Goal: Book appointment/travel/reservation

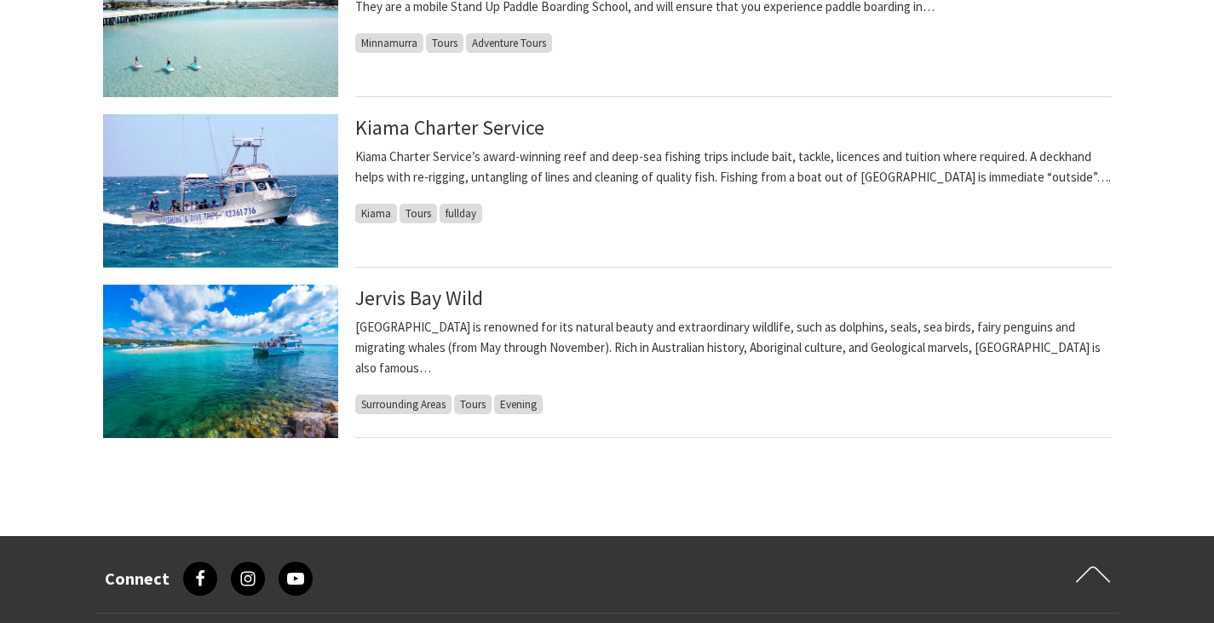
scroll to position [1448, 0]
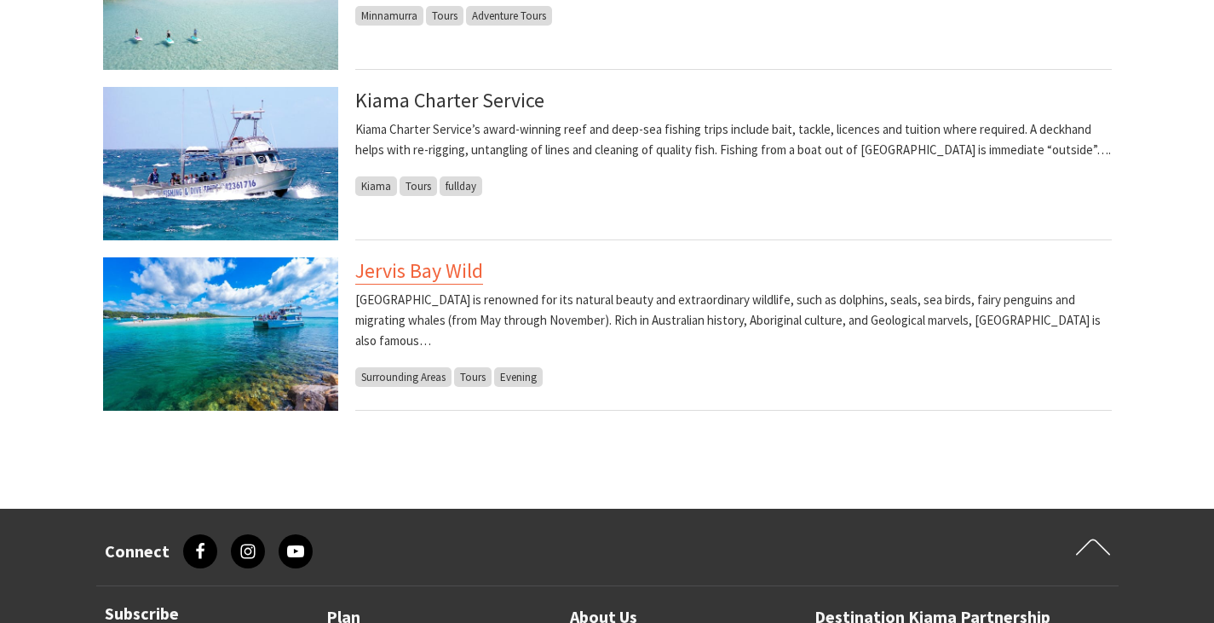
click at [427, 272] on link "Jervis Bay Wild" at bounding box center [419, 270] width 128 height 27
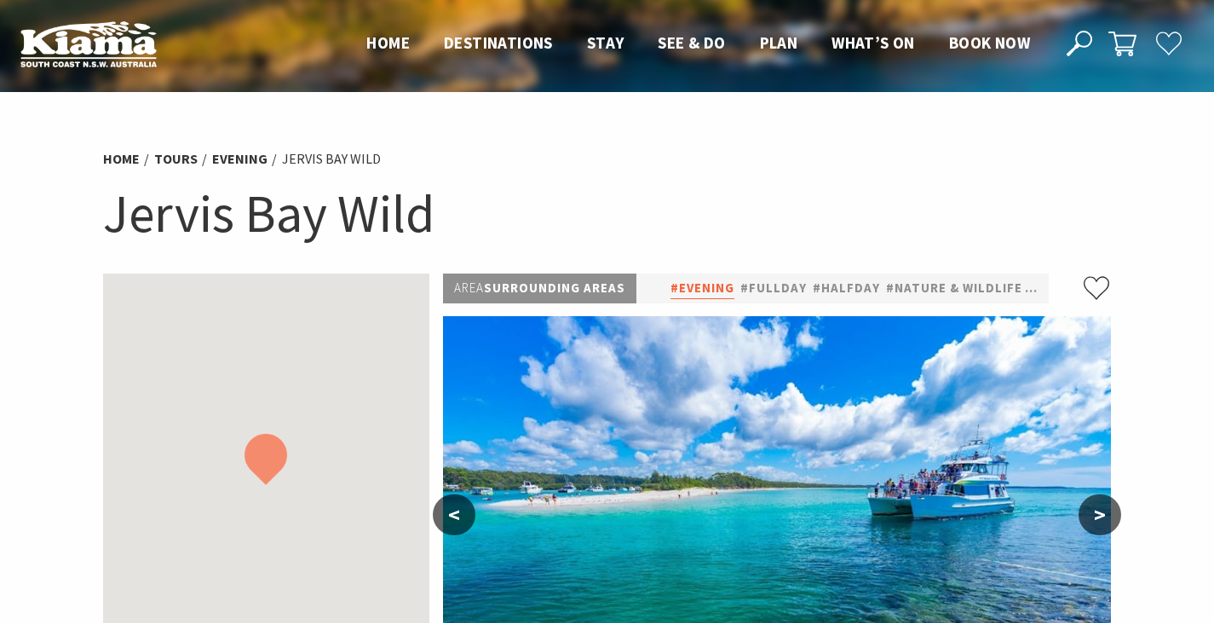
select select "2"
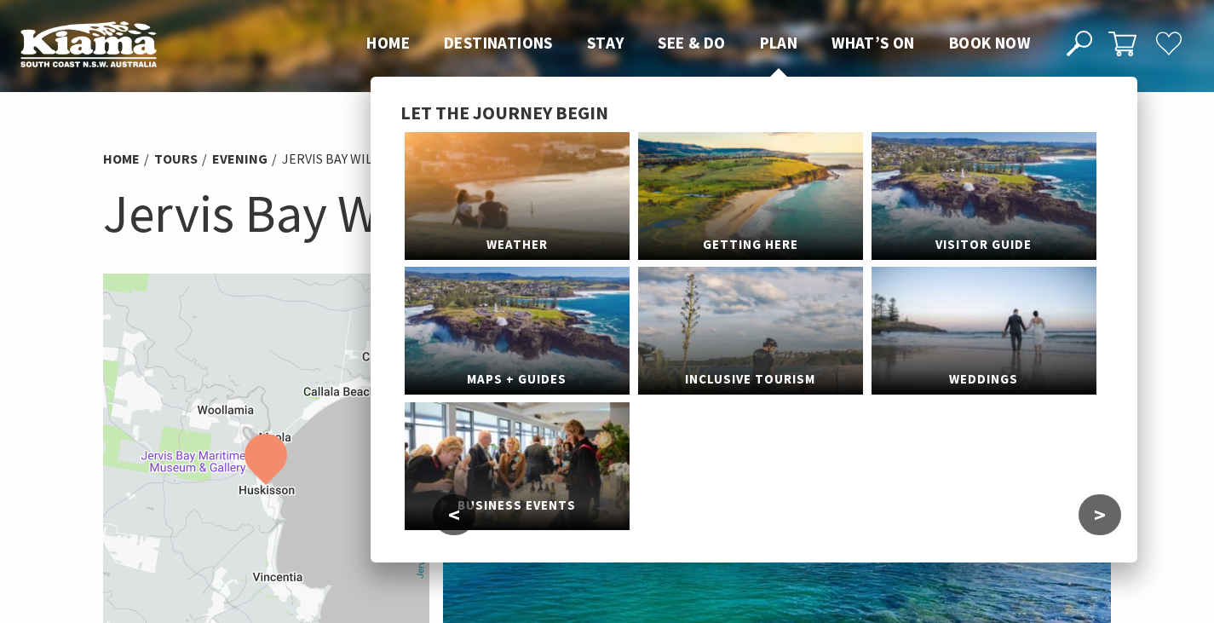
click at [532, 464] on link "Business Events" at bounding box center [517, 466] width 225 height 128
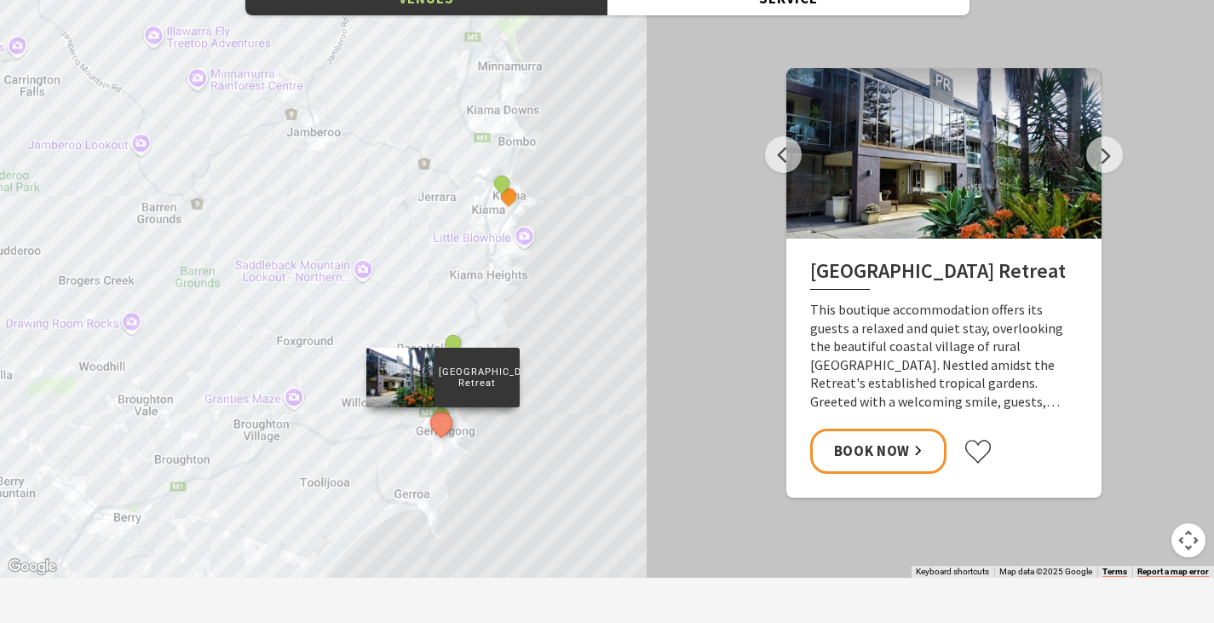
scroll to position [2470, 0]
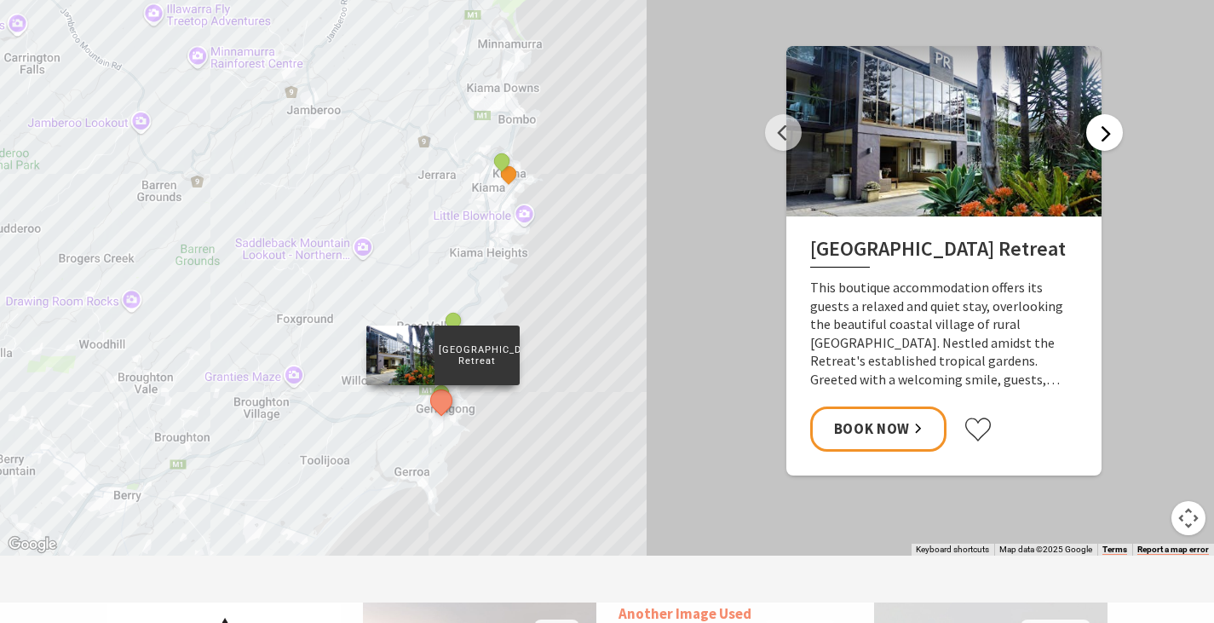
click at [1096, 114] on button "Next" at bounding box center [1104, 132] width 37 height 37
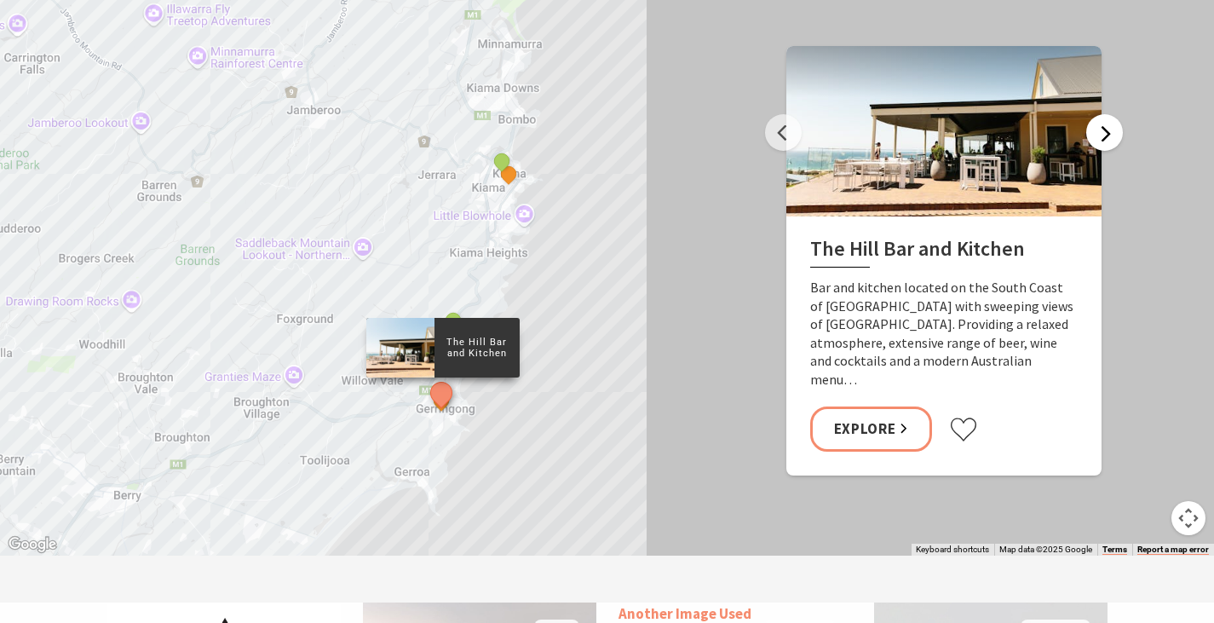
click at [1107, 114] on button "Next" at bounding box center [1104, 132] width 37 height 37
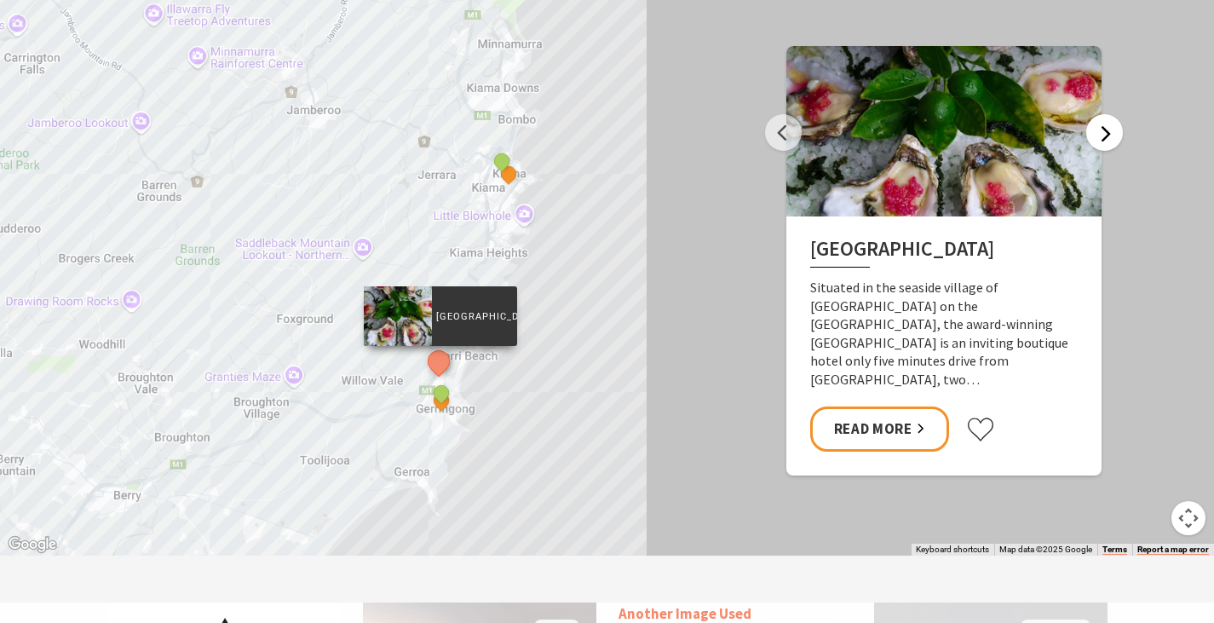
click at [1106, 114] on button "Next" at bounding box center [1104, 132] width 37 height 37
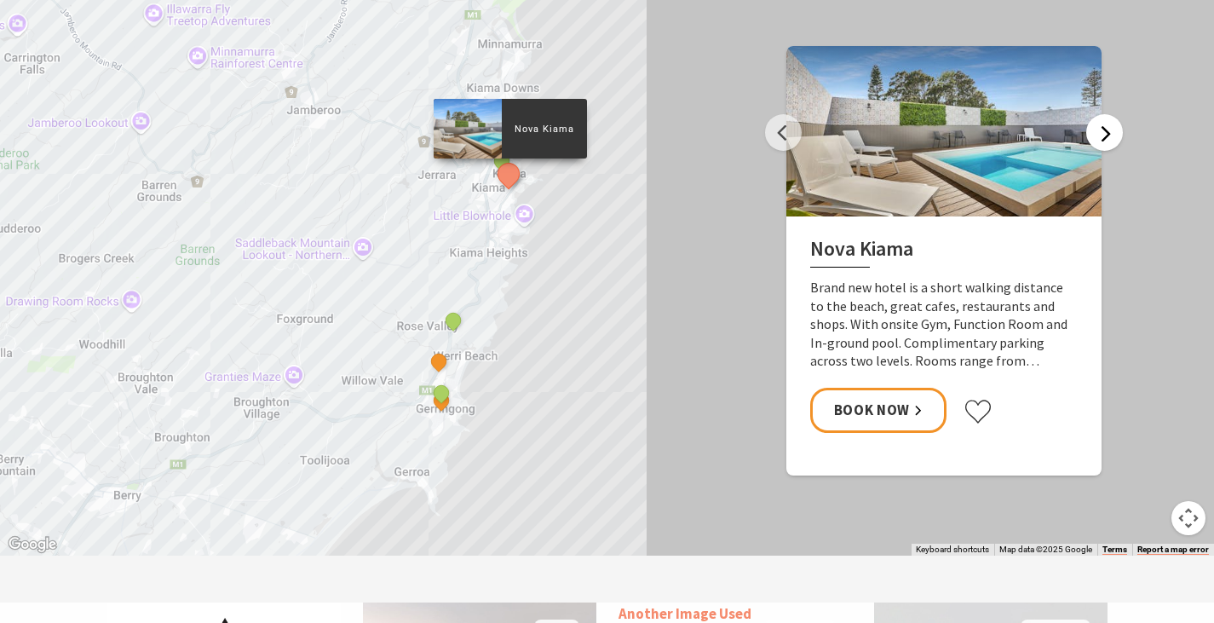
click at [1108, 114] on button "Next" at bounding box center [1104, 132] width 37 height 37
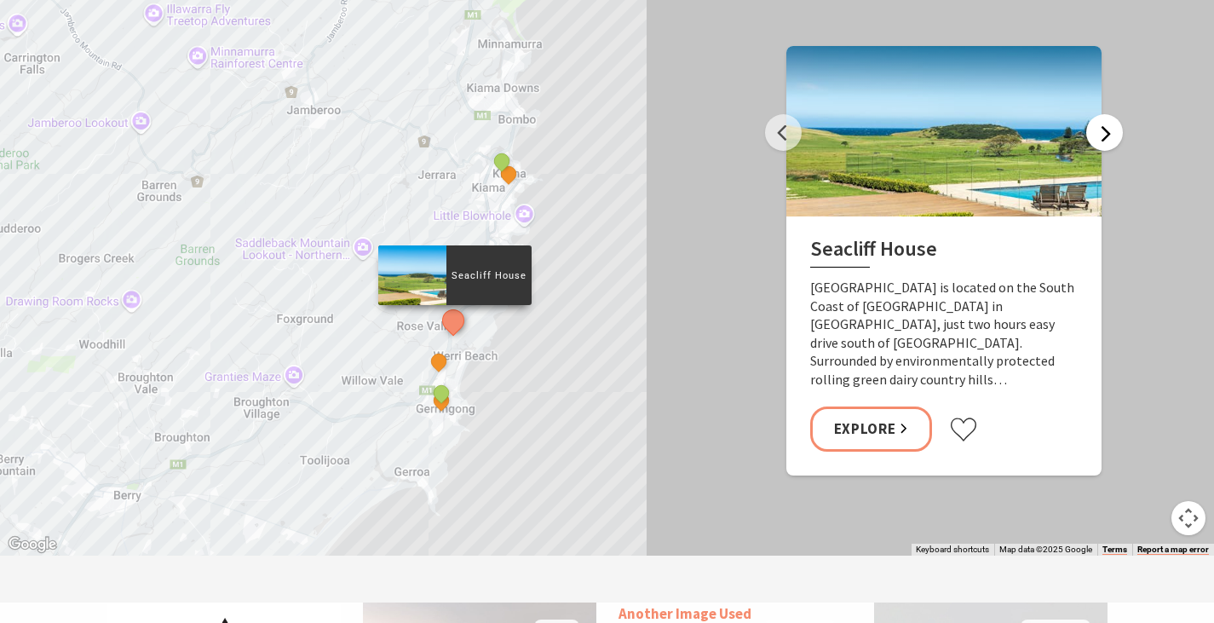
click at [1110, 114] on button "Next" at bounding box center [1104, 132] width 37 height 37
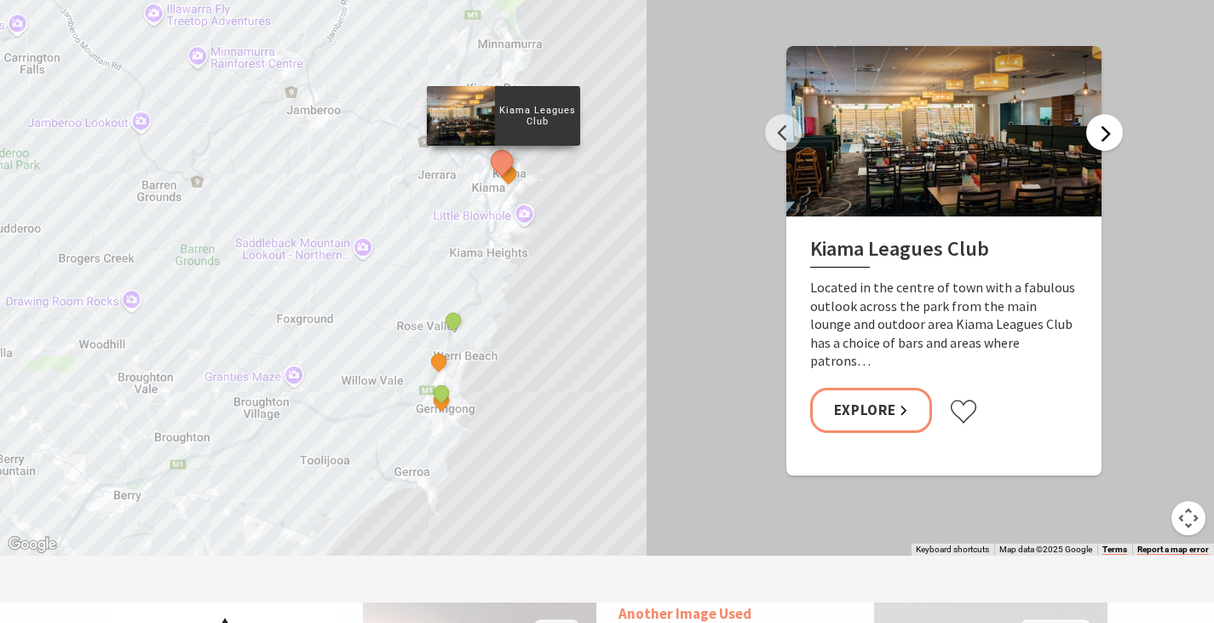
click at [1110, 114] on button "Next" at bounding box center [1104, 132] width 37 height 37
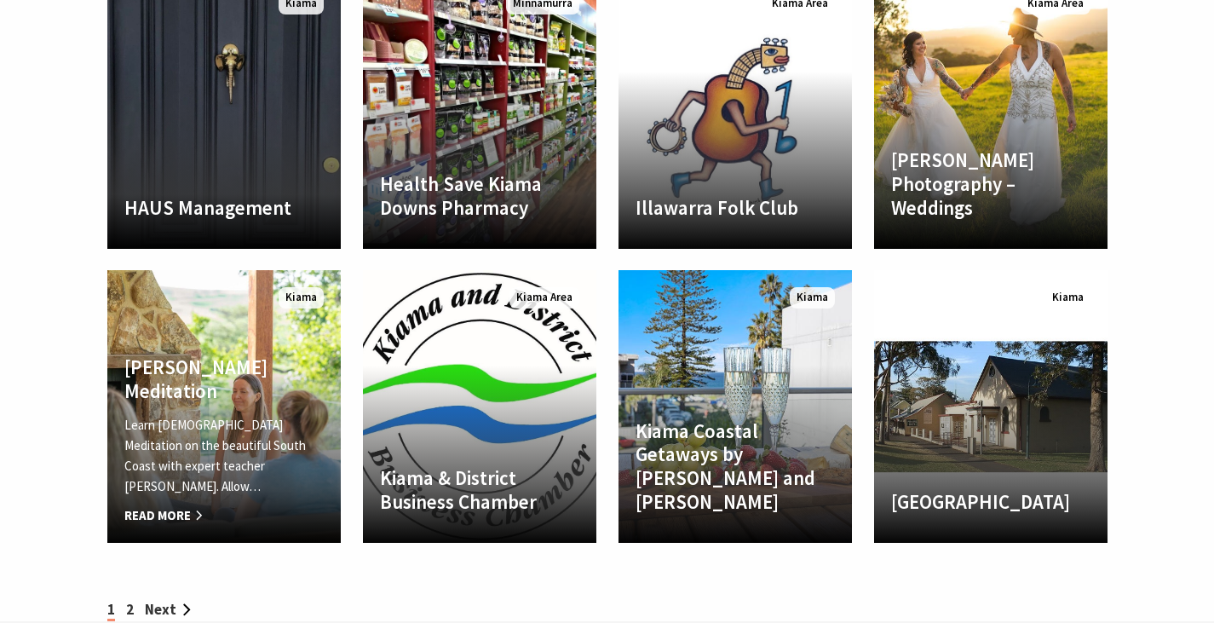
scroll to position [3747, 0]
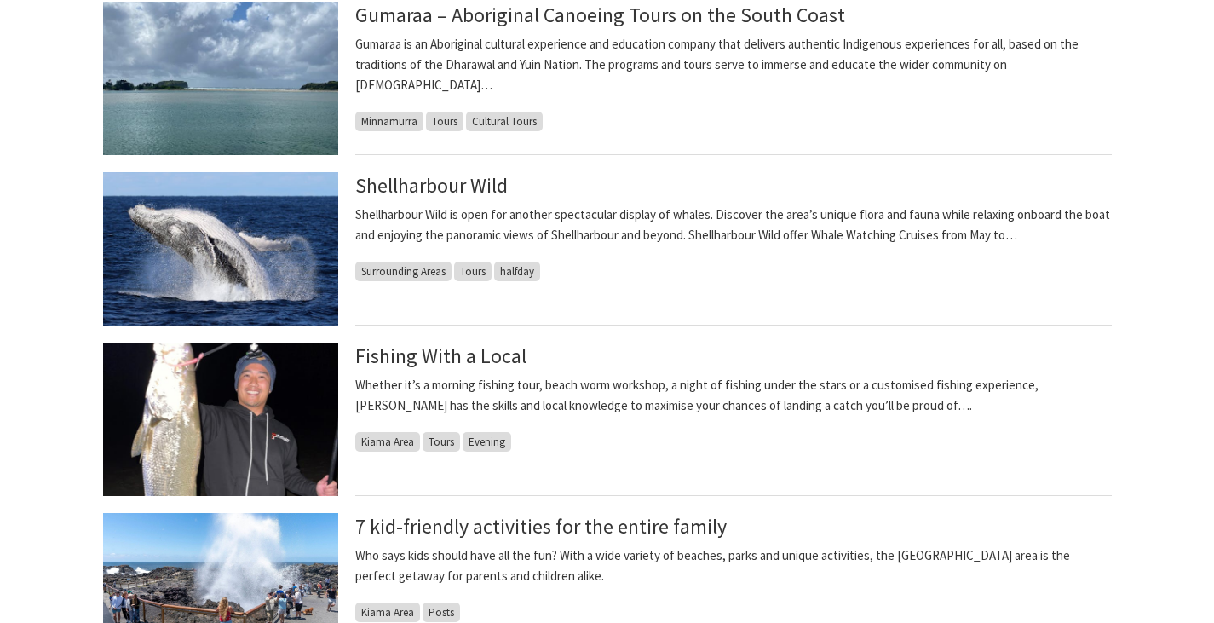
scroll to position [426, 0]
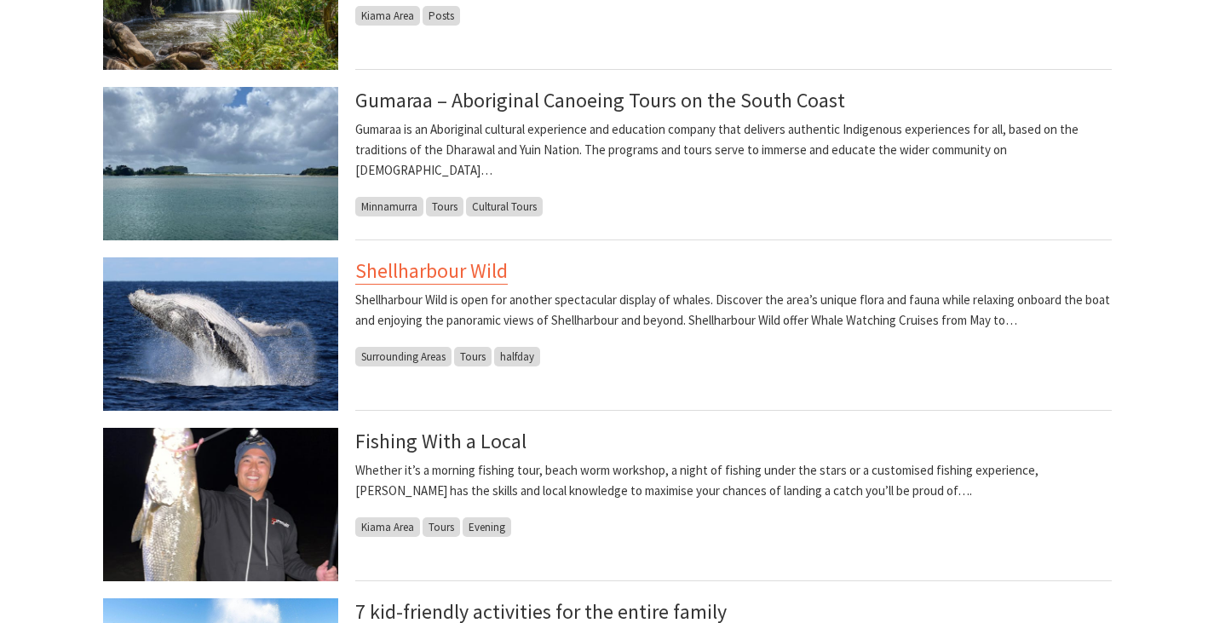
click at [474, 272] on link "Shellharbour Wild" at bounding box center [431, 270] width 152 height 27
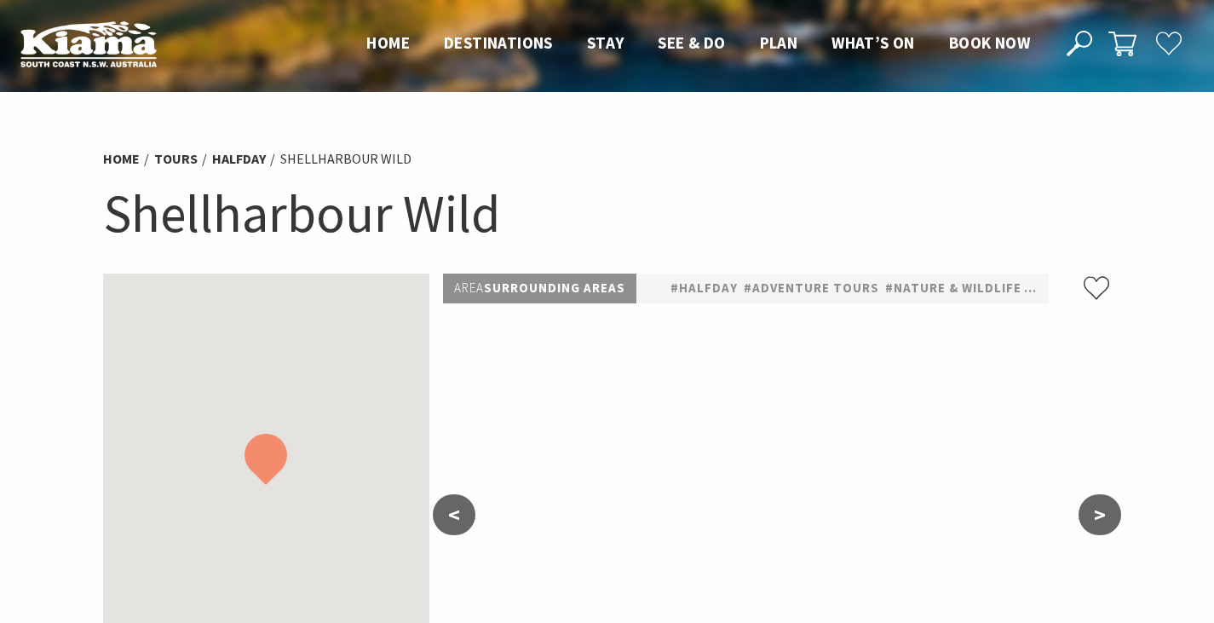
select select "2"
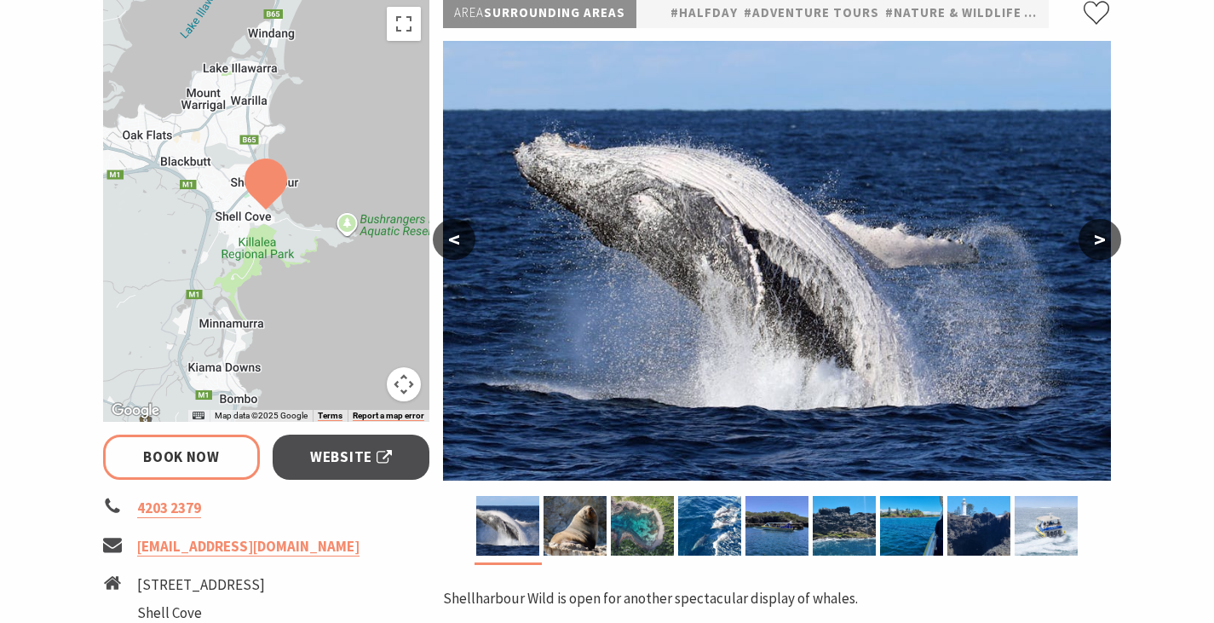
scroll to position [255, 0]
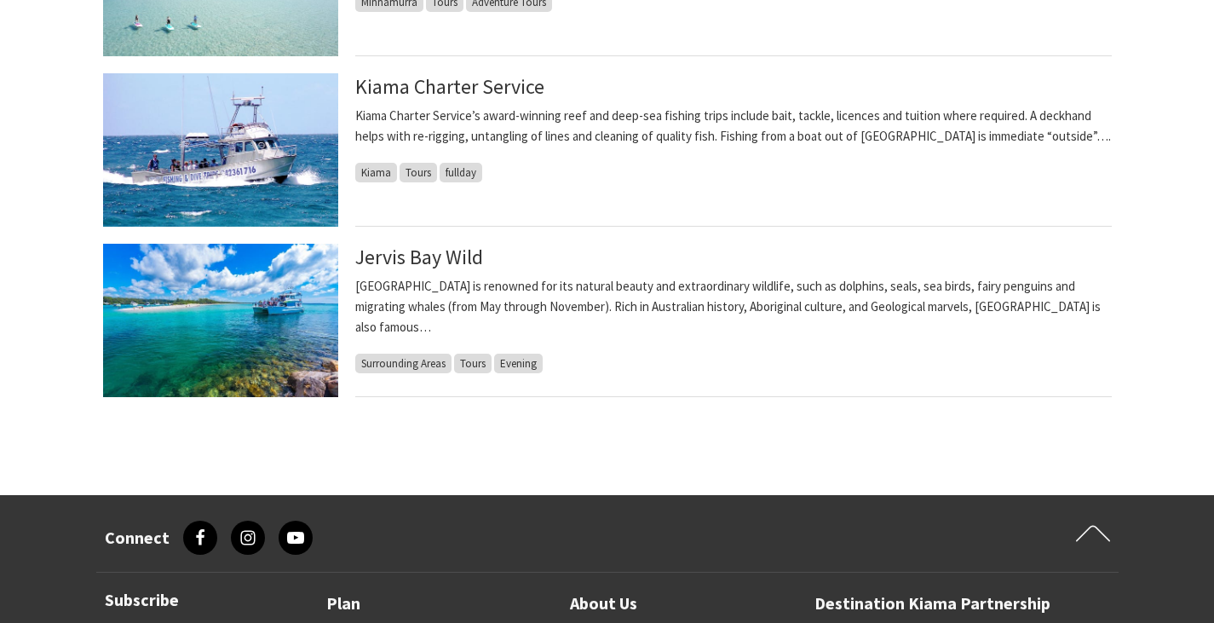
scroll to position [1533, 0]
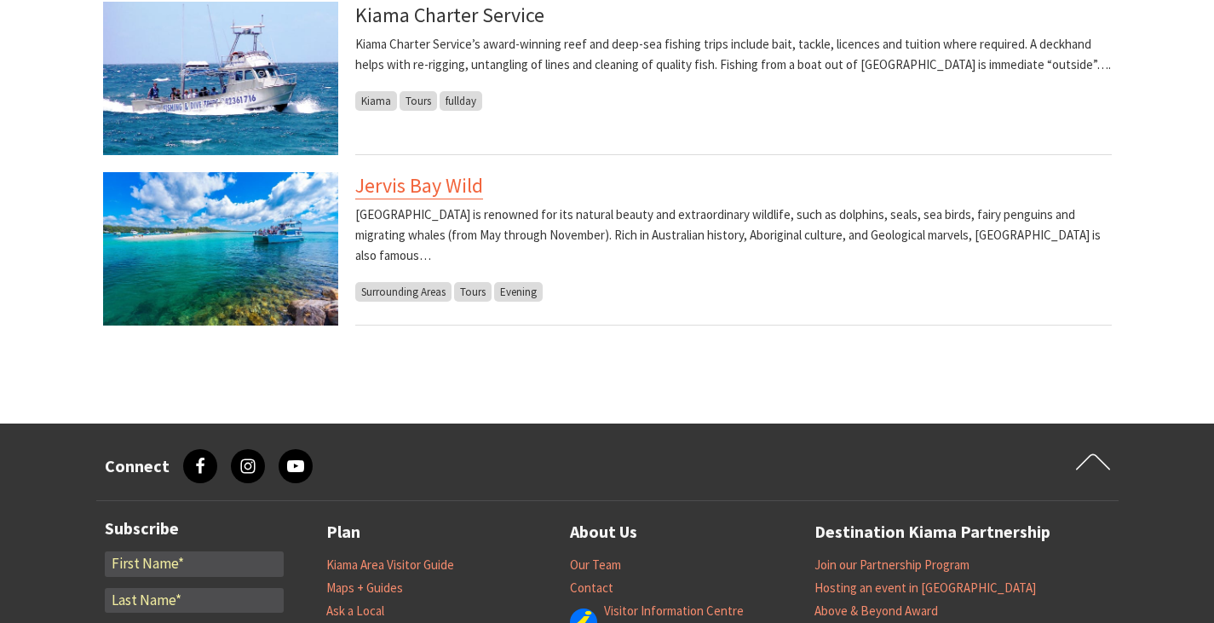
click at [455, 186] on link "Jervis Bay Wild" at bounding box center [419, 185] width 128 height 27
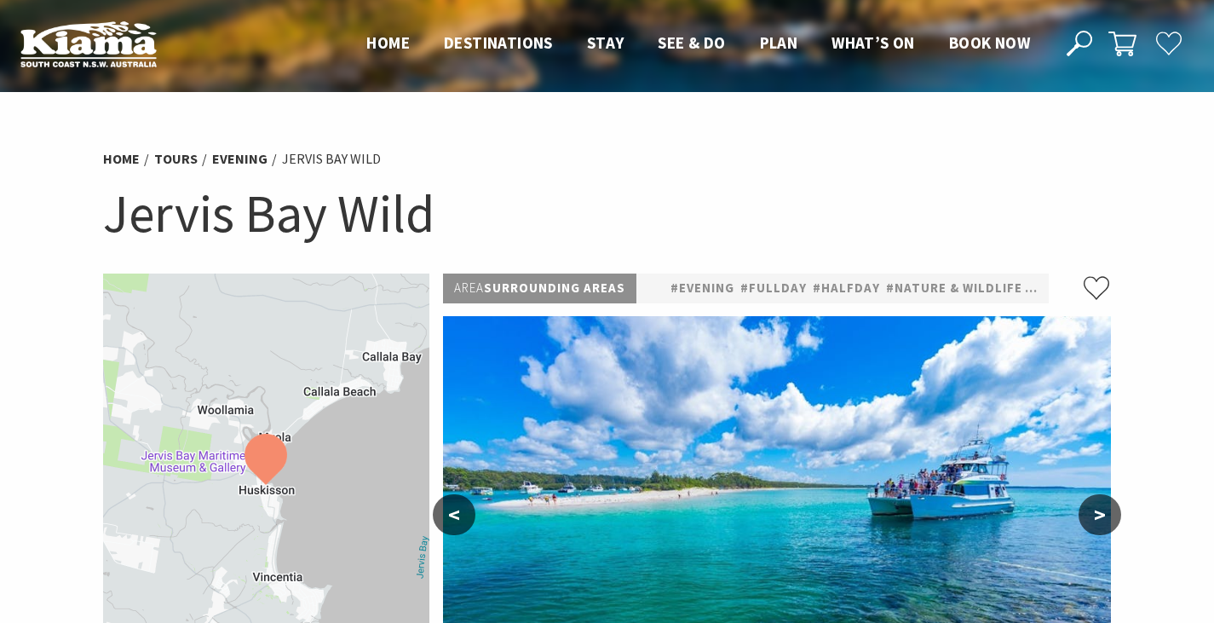
select select "2"
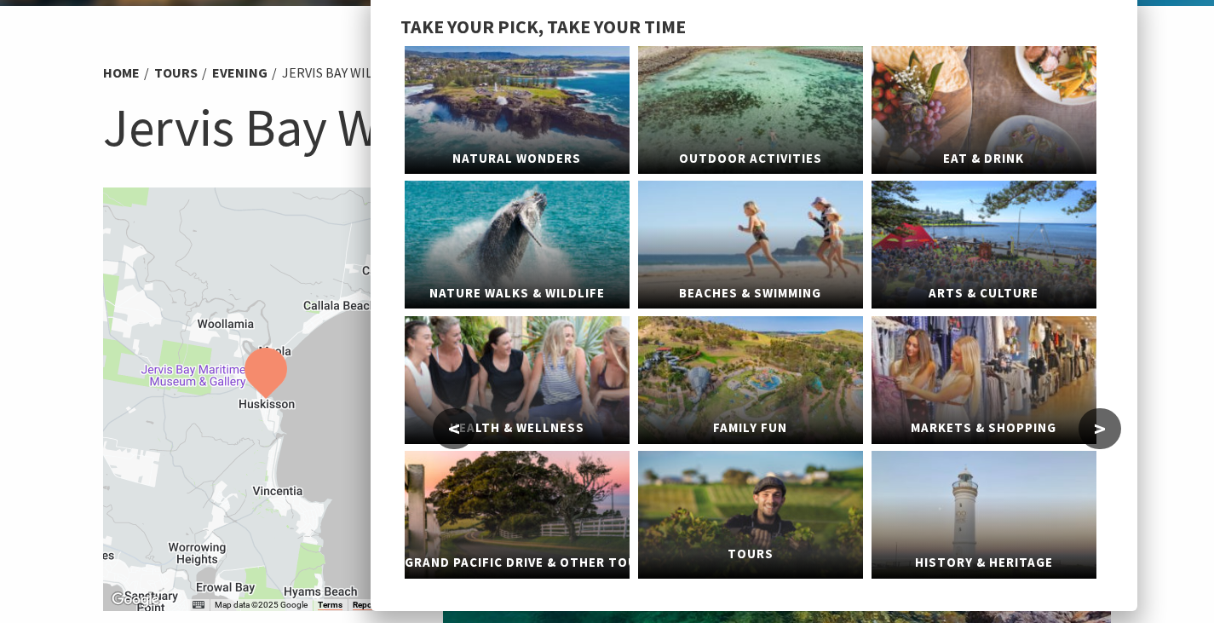
scroll to position [85, 0]
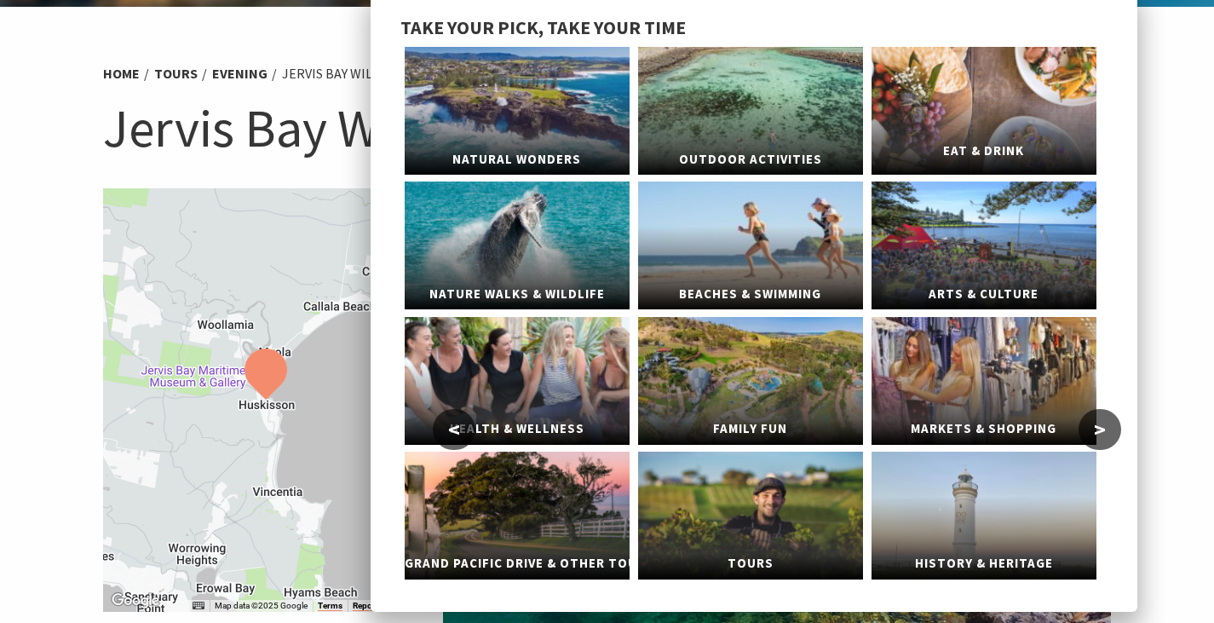
click at [951, 149] on span "Eat & Drink" at bounding box center [983, 151] width 225 height 32
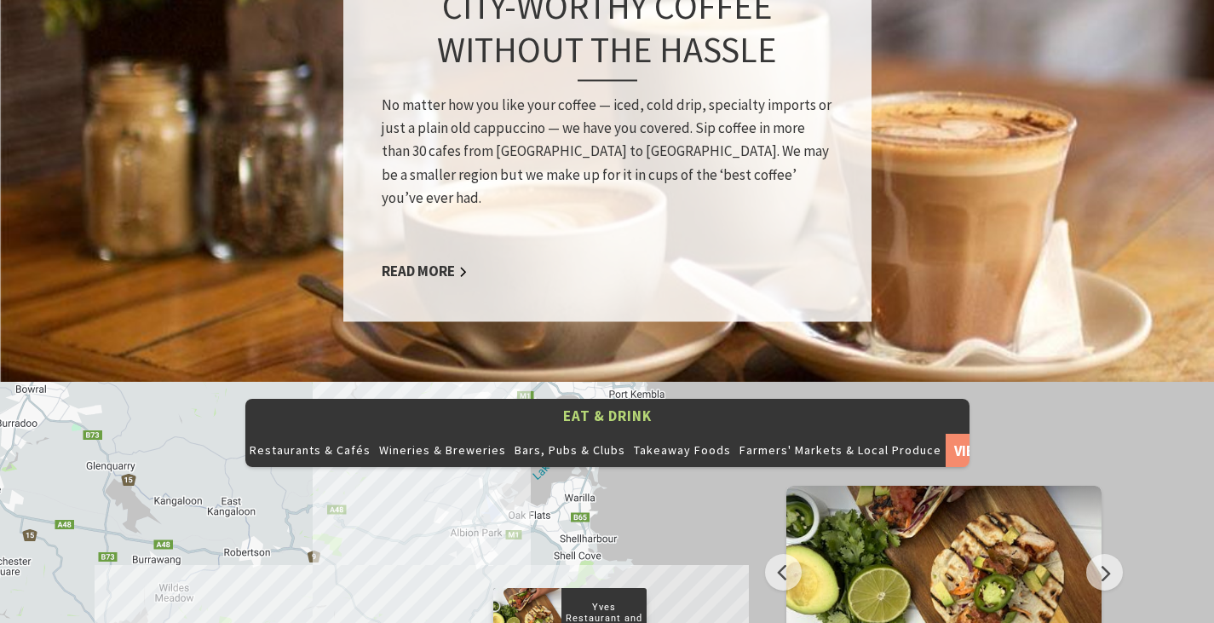
scroll to position [1959, 0]
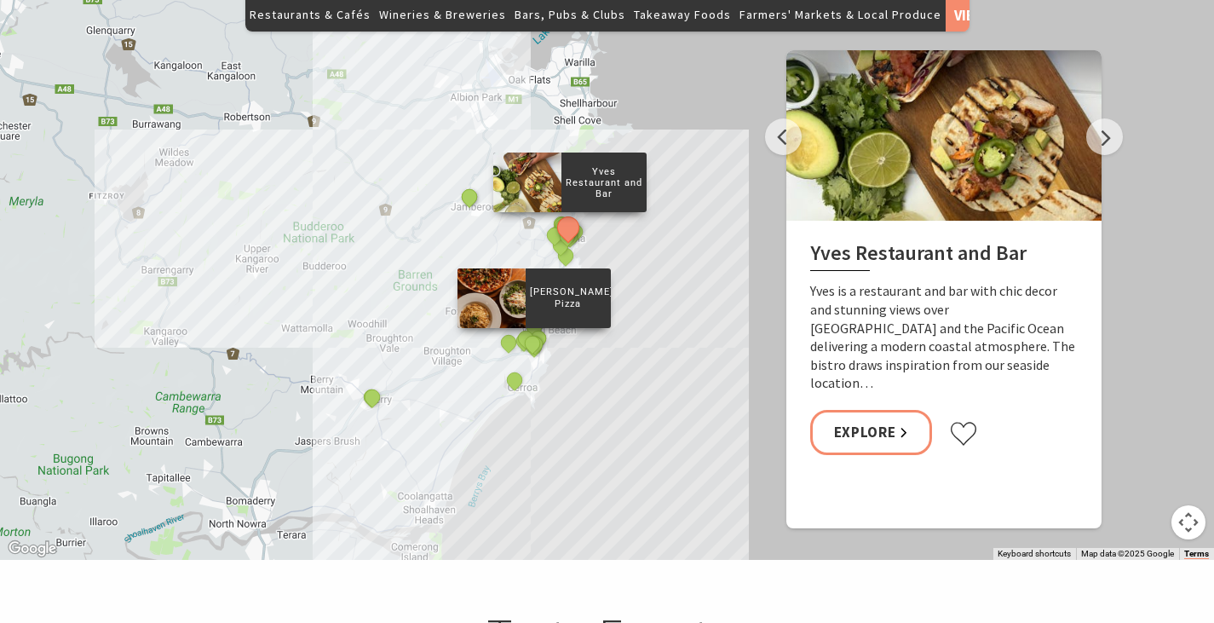
click at [522, 331] on div "[PERSON_NAME]'s Pizza" at bounding box center [533, 344] width 26 height 26
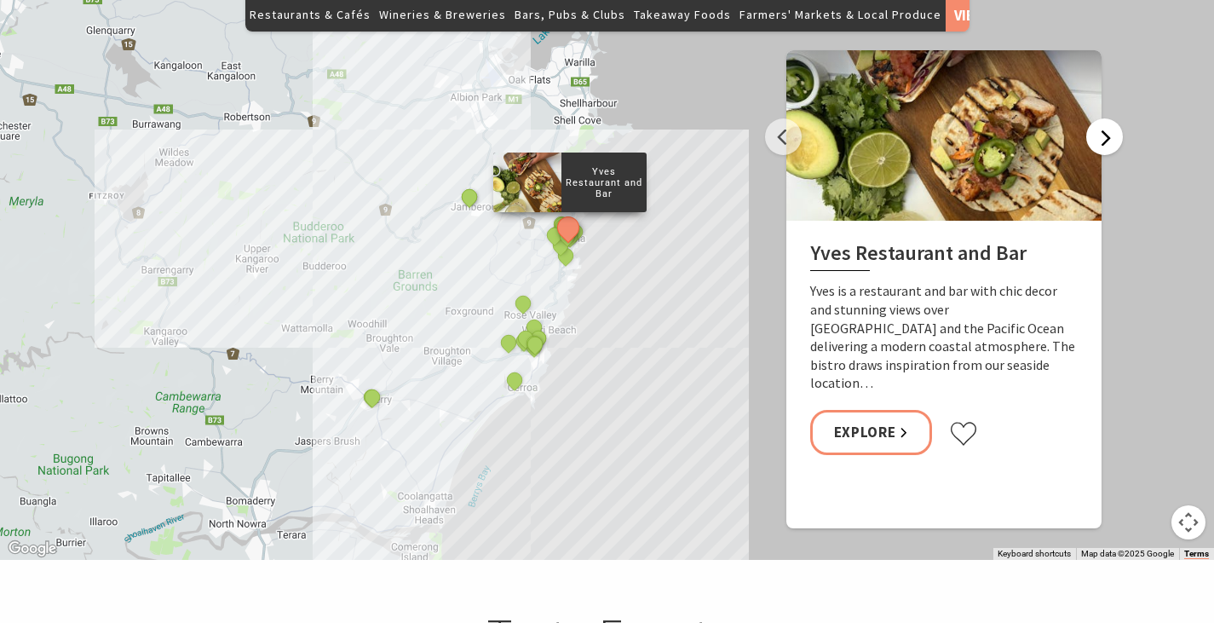
click at [1116, 118] on button "Next" at bounding box center [1104, 136] width 37 height 37
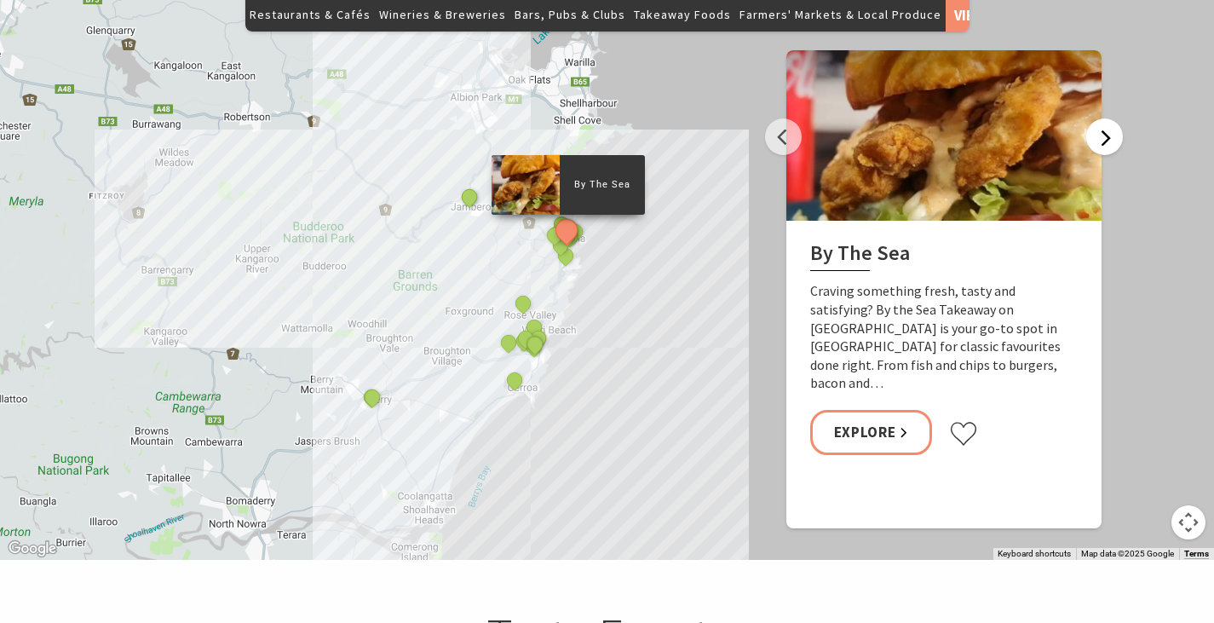
click at [1116, 118] on button "Next" at bounding box center [1104, 136] width 37 height 37
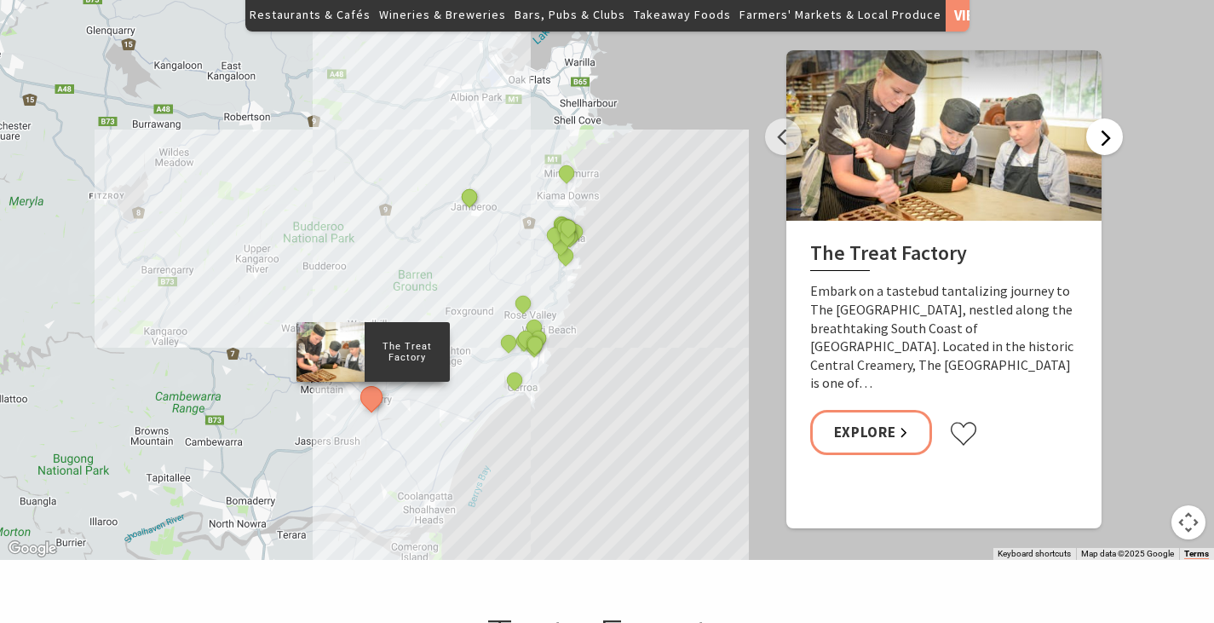
click at [1116, 118] on button "Next" at bounding box center [1104, 136] width 37 height 37
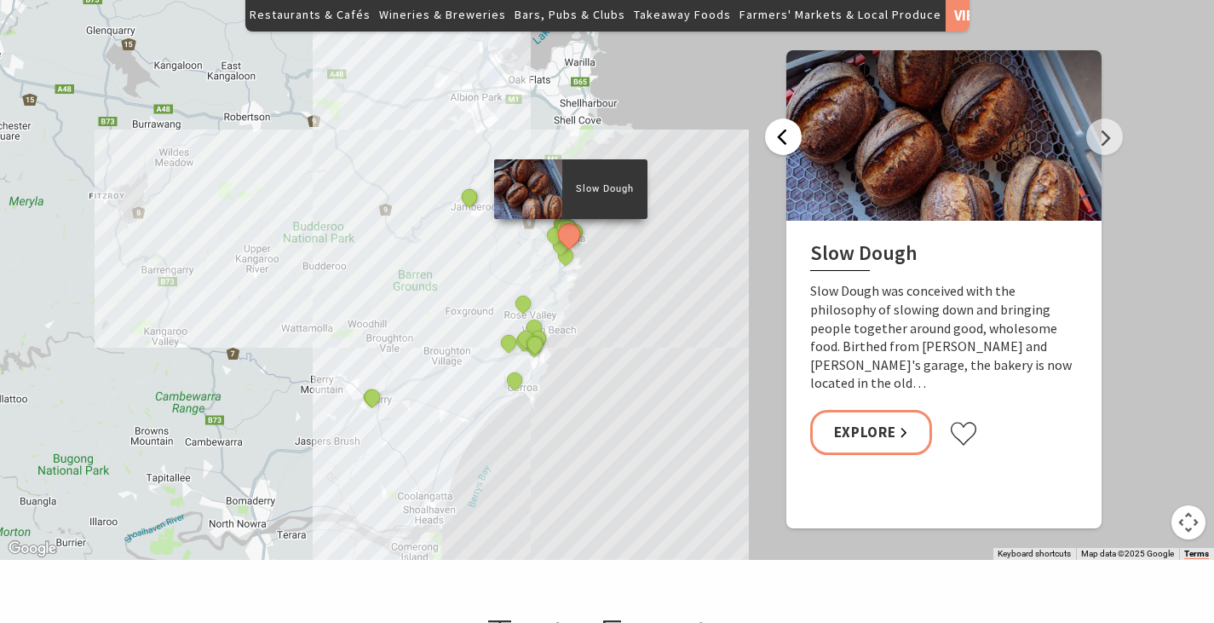
click at [795, 118] on button "Previous" at bounding box center [783, 136] width 37 height 37
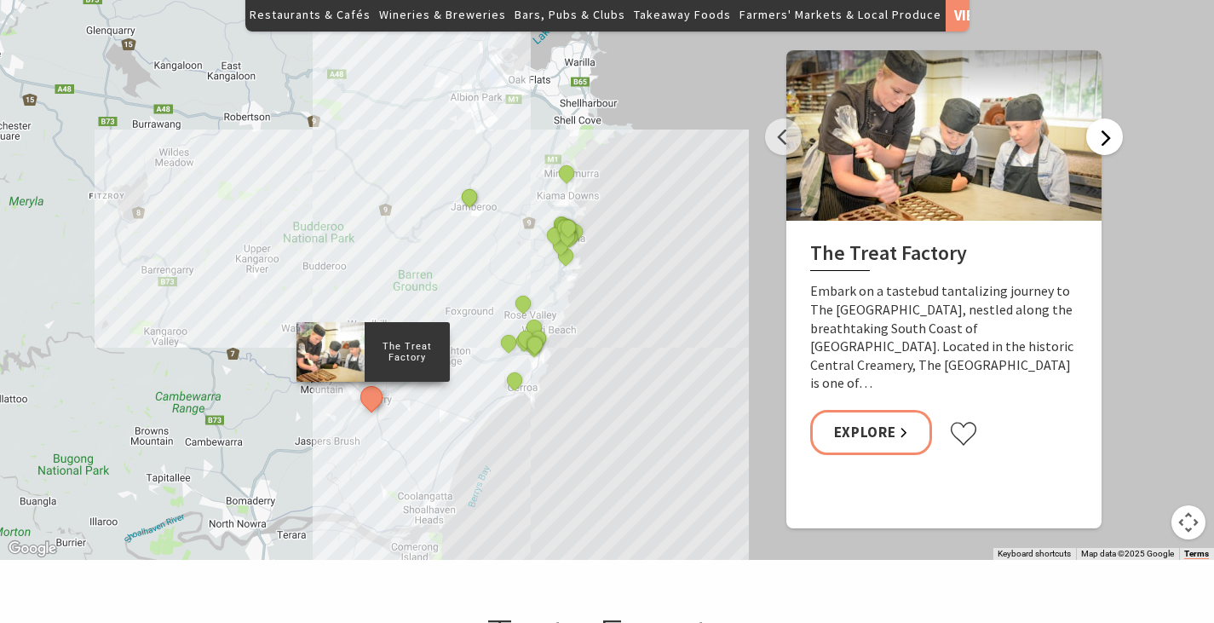
click at [1111, 118] on button "Next" at bounding box center [1104, 136] width 37 height 37
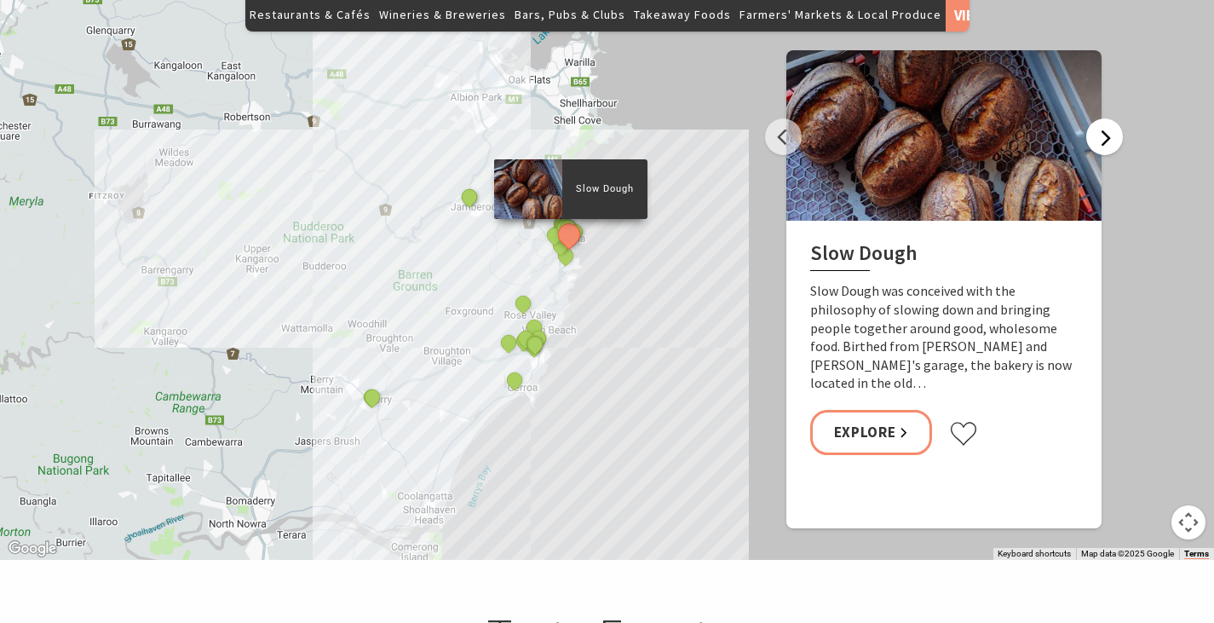
click at [1111, 118] on button "Next" at bounding box center [1104, 136] width 37 height 37
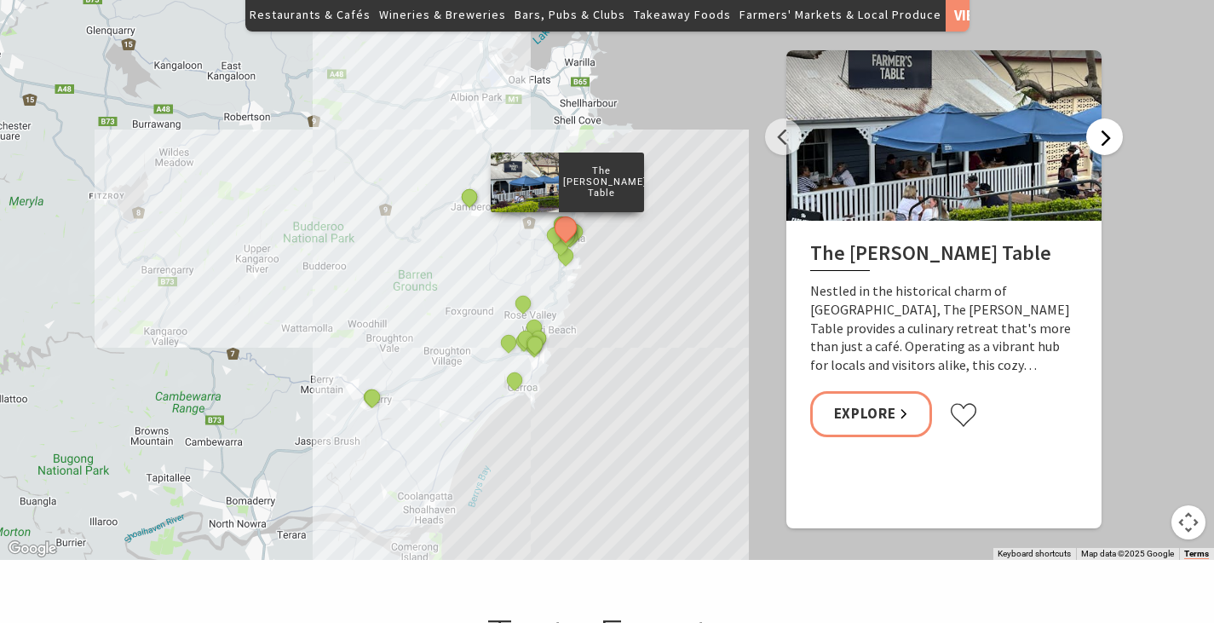
click at [1111, 118] on button "Next" at bounding box center [1104, 136] width 37 height 37
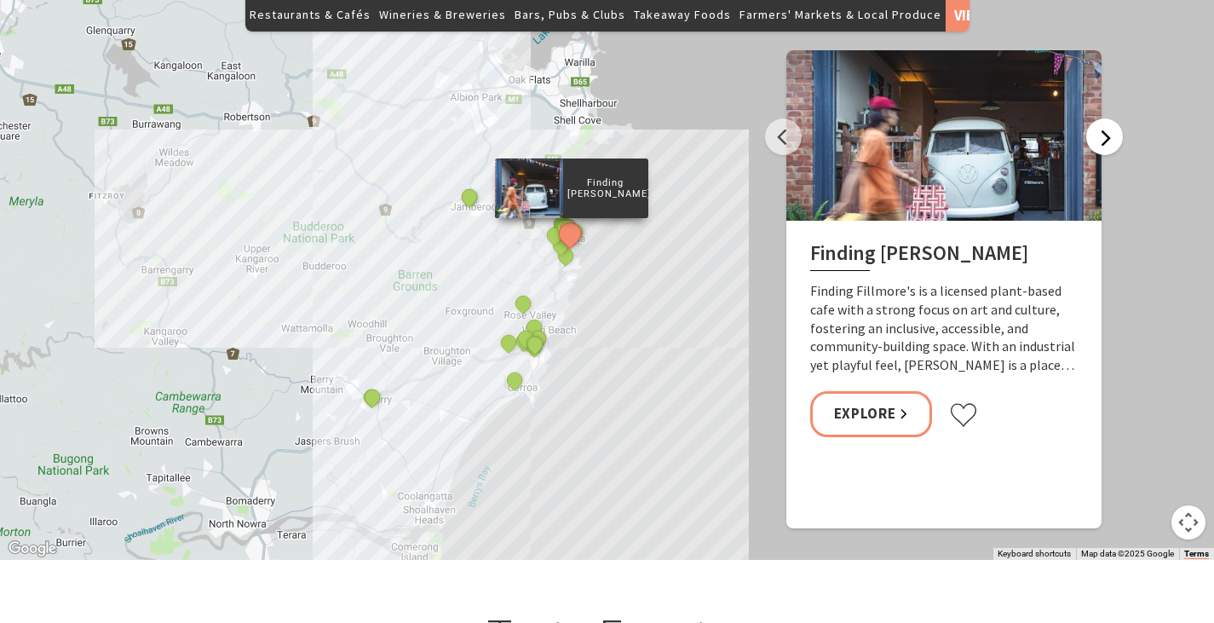
click at [1111, 118] on button "Next" at bounding box center [1104, 136] width 37 height 37
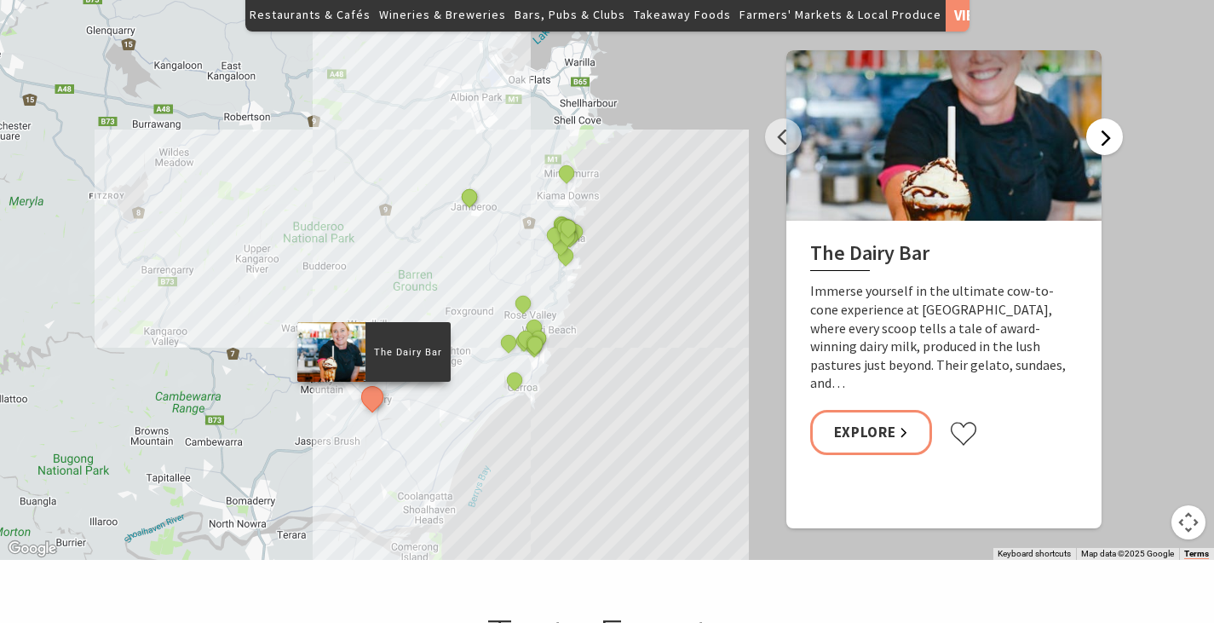
click at [1111, 118] on button "Next" at bounding box center [1104, 136] width 37 height 37
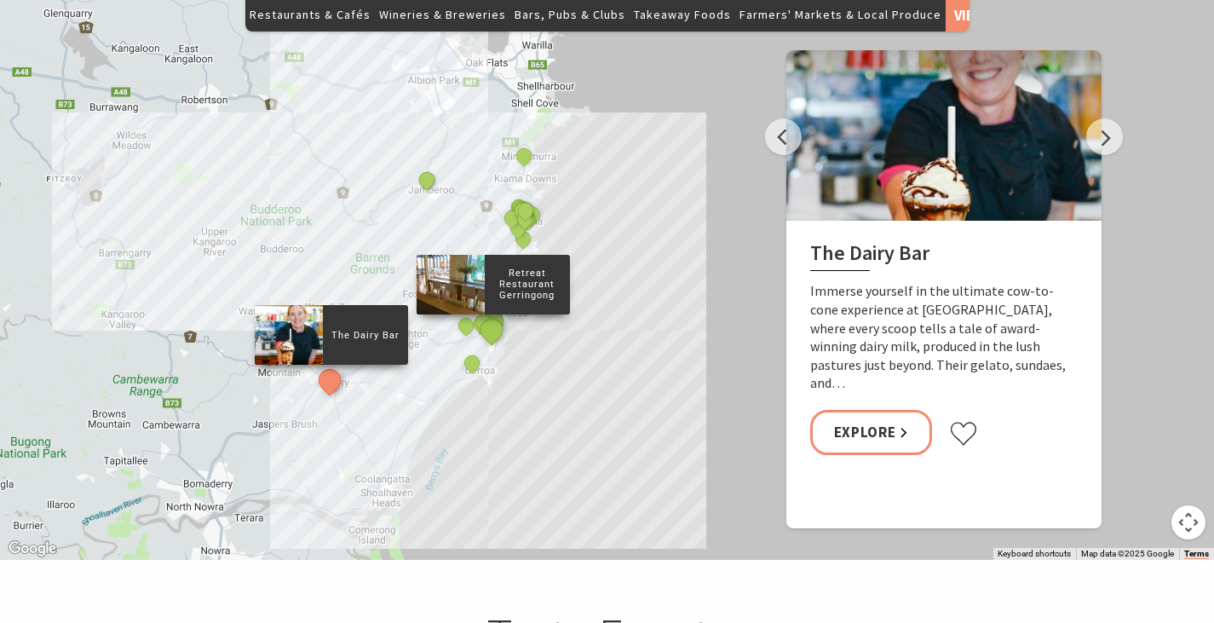
click at [491, 313] on button "See detail about Retreat Restaurant Gerringong" at bounding box center [491, 329] width 32 height 32
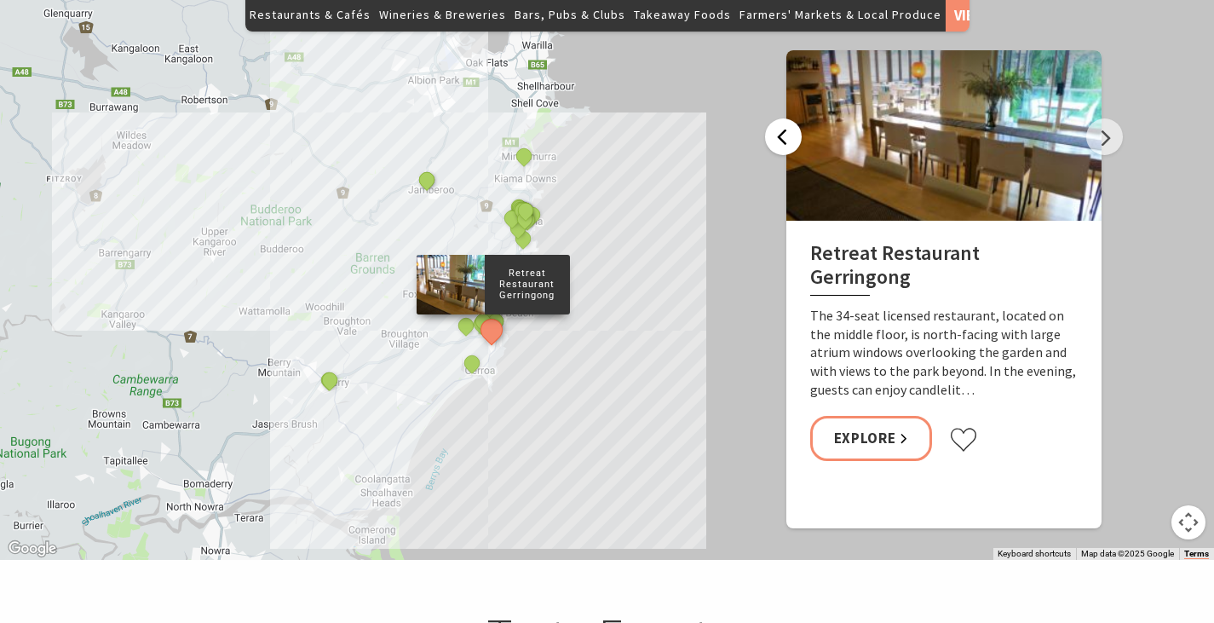
click at [781, 118] on button "Previous" at bounding box center [783, 136] width 37 height 37
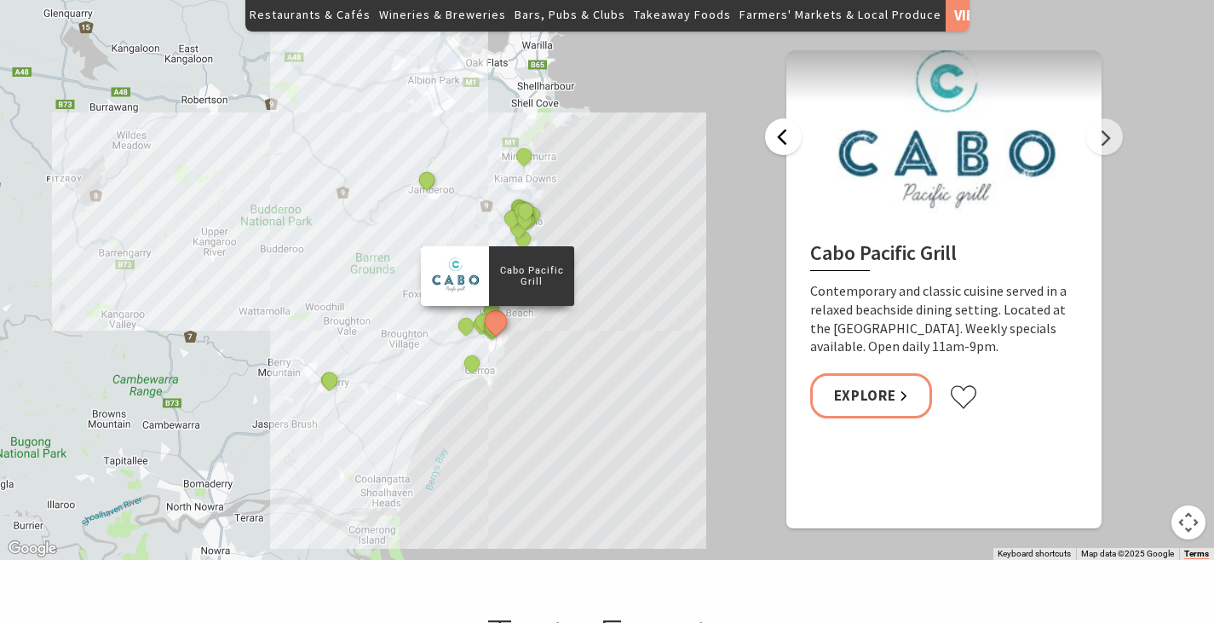
click at [782, 118] on button "Previous" at bounding box center [783, 136] width 37 height 37
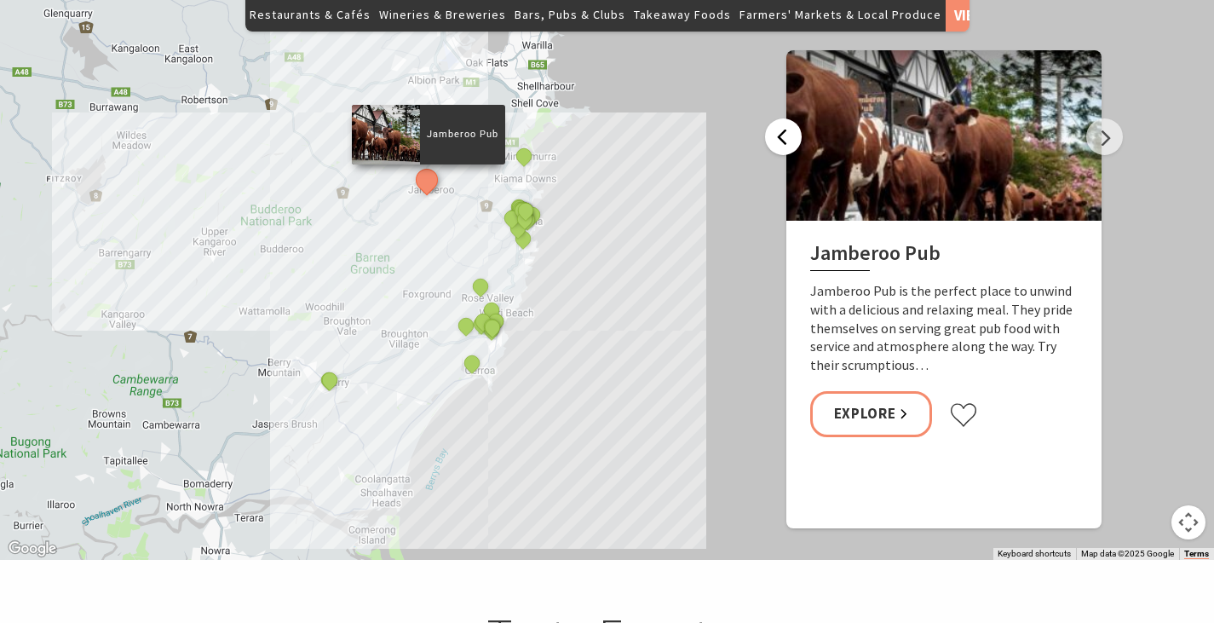
click at [782, 118] on button "Previous" at bounding box center [783, 136] width 37 height 37
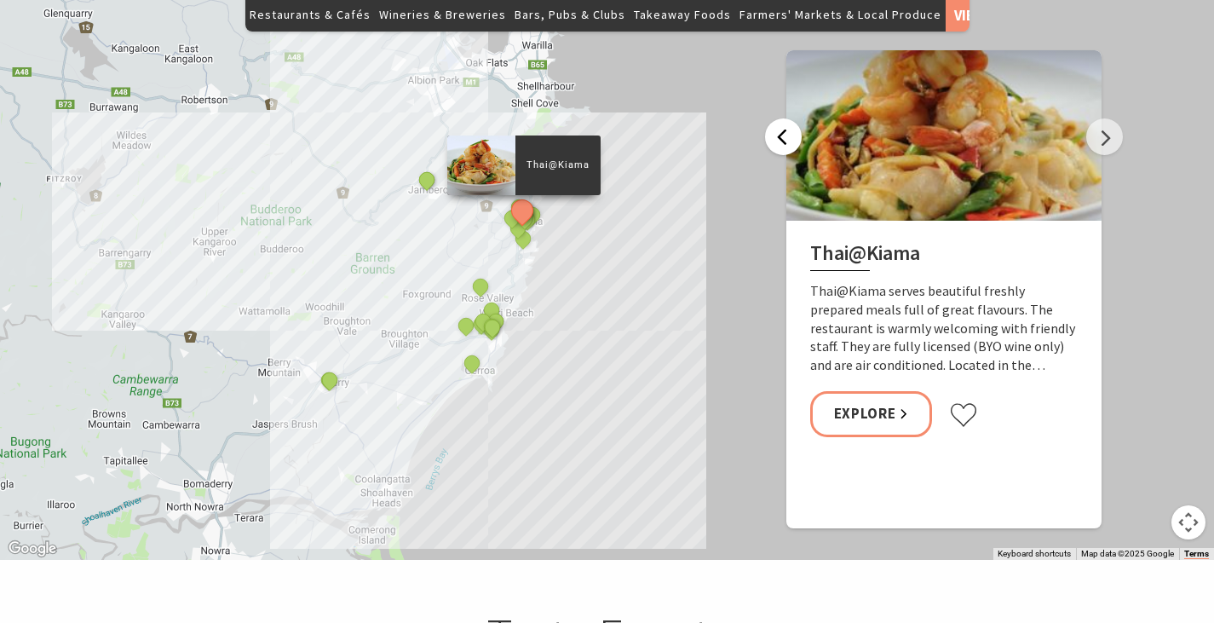
click at [782, 118] on button "Previous" at bounding box center [783, 136] width 37 height 37
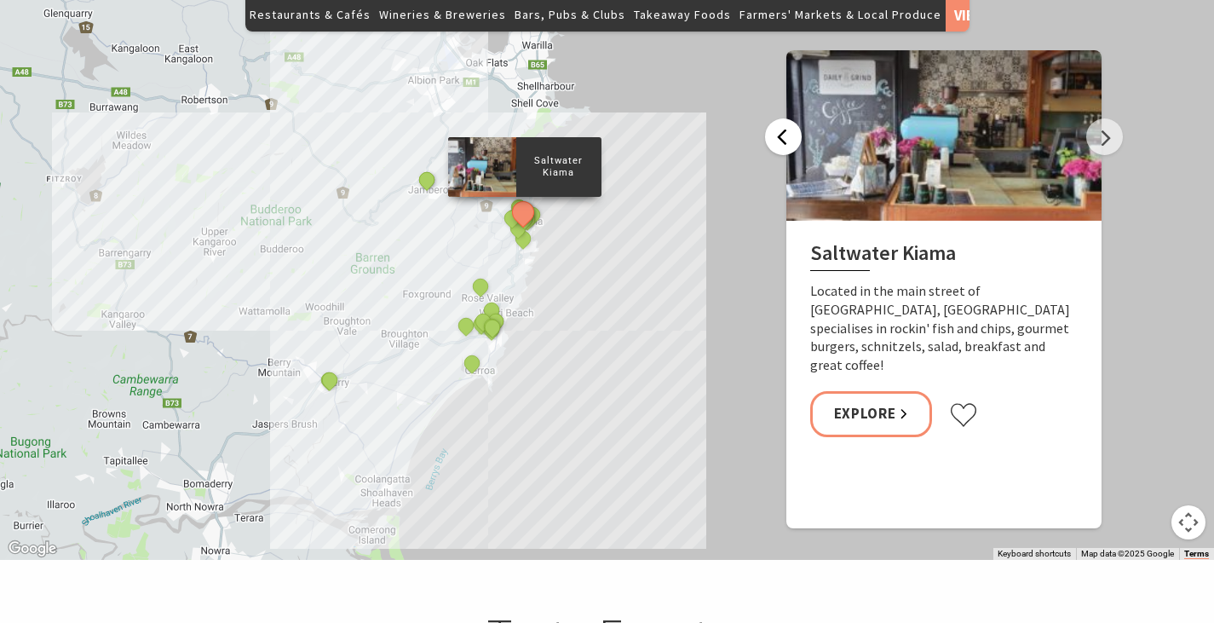
click at [782, 118] on button "Previous" at bounding box center [783, 136] width 37 height 37
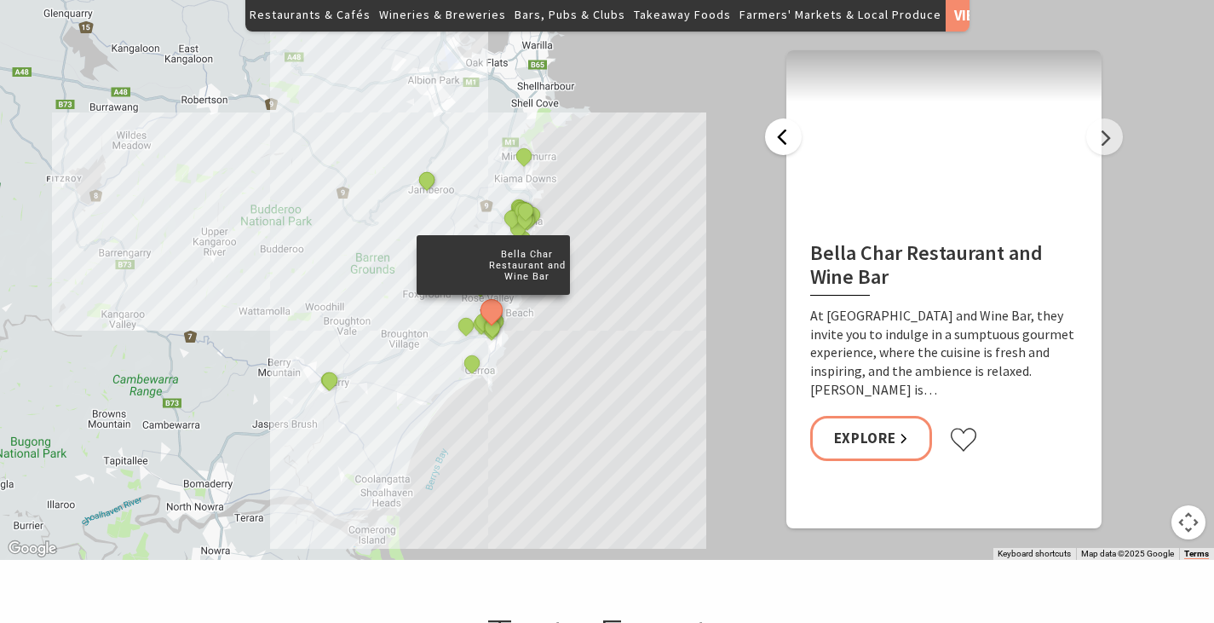
click at [782, 118] on button "Previous" at bounding box center [783, 136] width 37 height 37
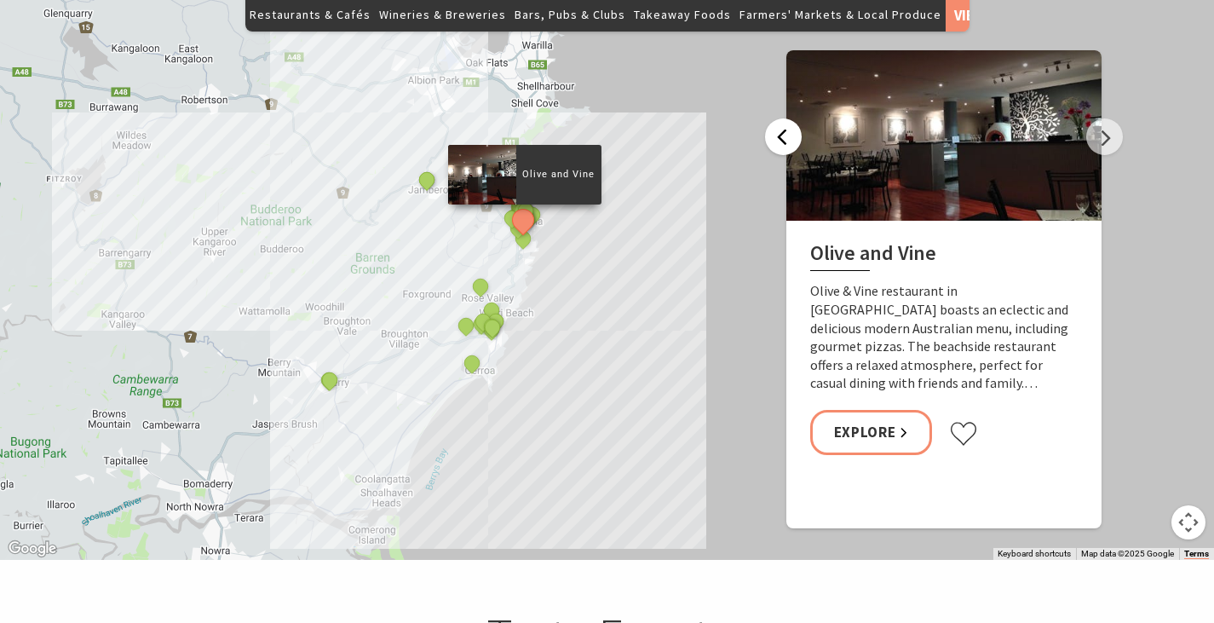
click at [783, 118] on button "Previous" at bounding box center [783, 136] width 37 height 37
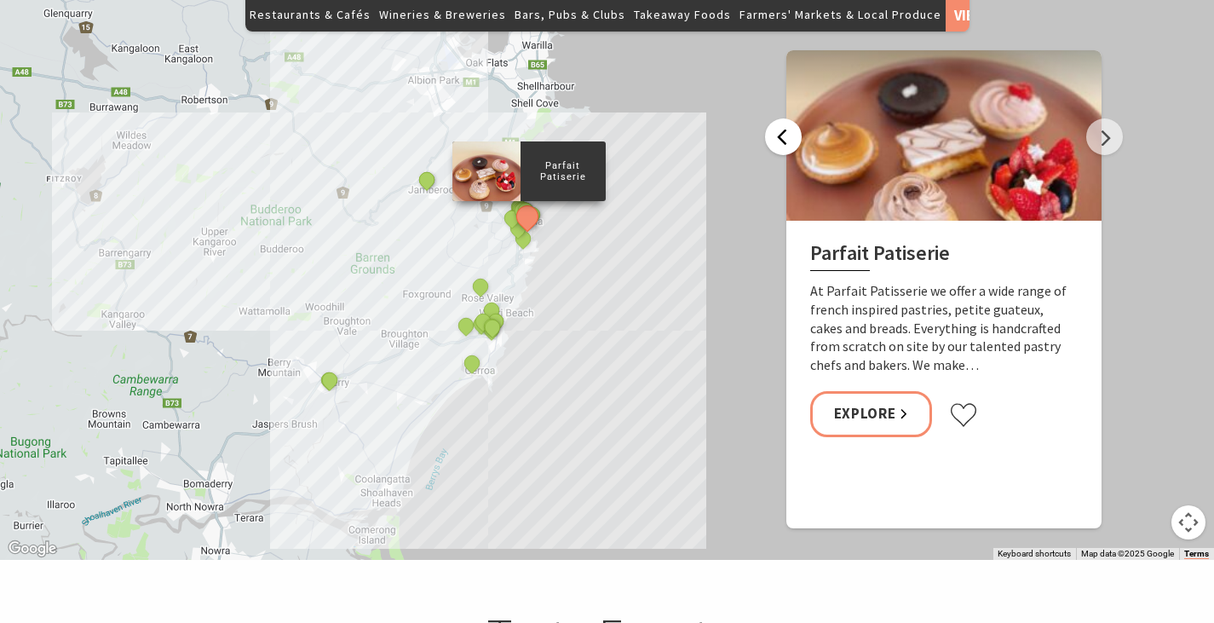
click at [783, 118] on button "Previous" at bounding box center [783, 136] width 37 height 37
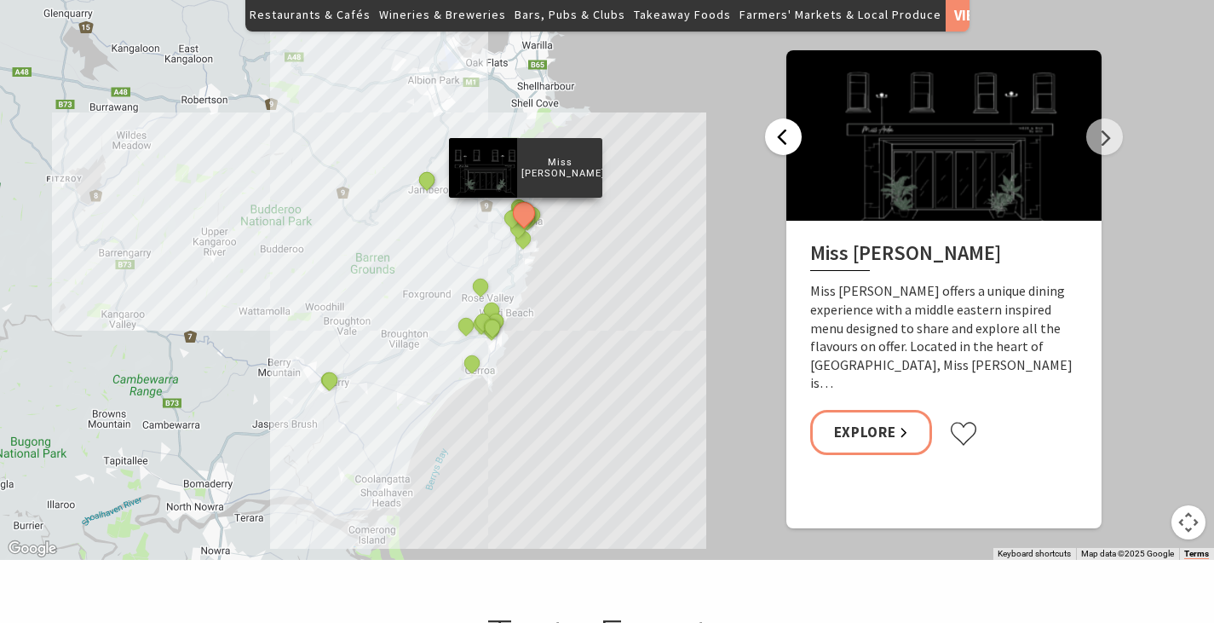
click at [786, 118] on button "Previous" at bounding box center [783, 136] width 37 height 37
click at [789, 118] on button "Previous" at bounding box center [783, 136] width 37 height 37
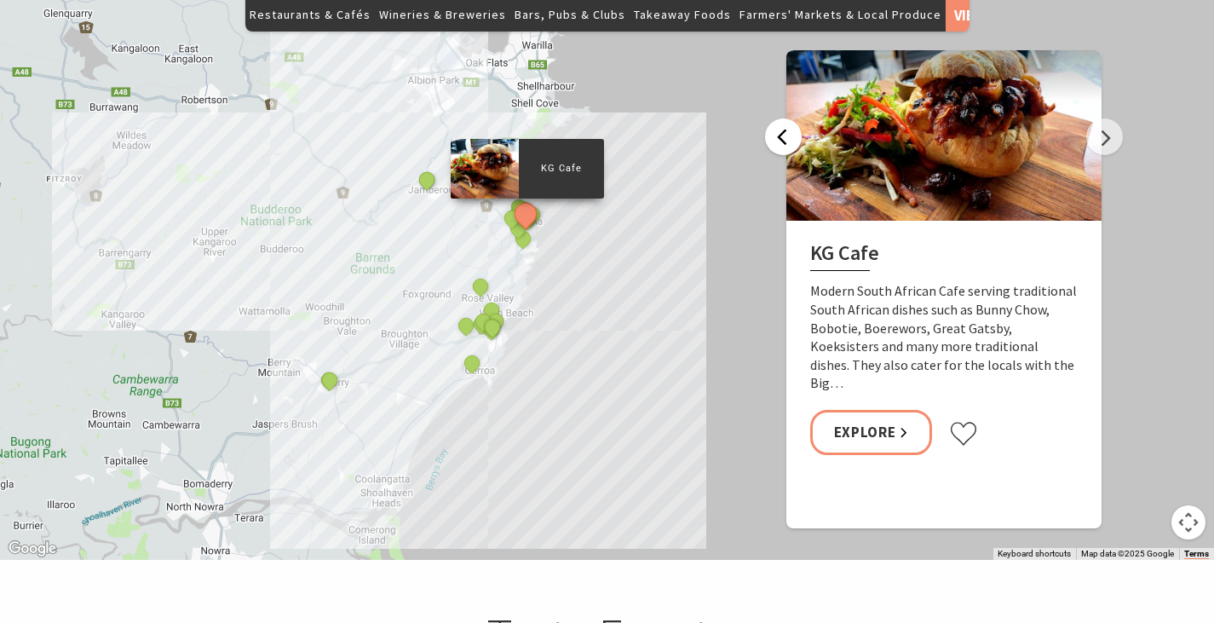
click at [790, 118] on button "Previous" at bounding box center [783, 136] width 37 height 37
click at [792, 118] on button "Previous" at bounding box center [783, 136] width 37 height 37
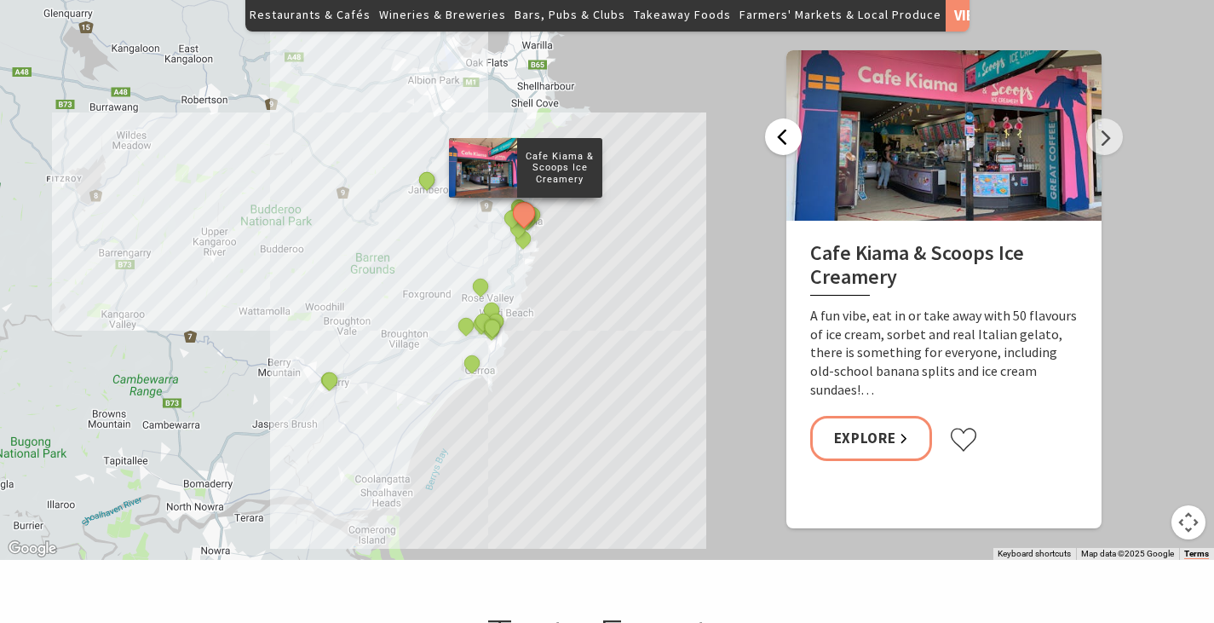
click at [786, 118] on button "Previous" at bounding box center [783, 136] width 37 height 37
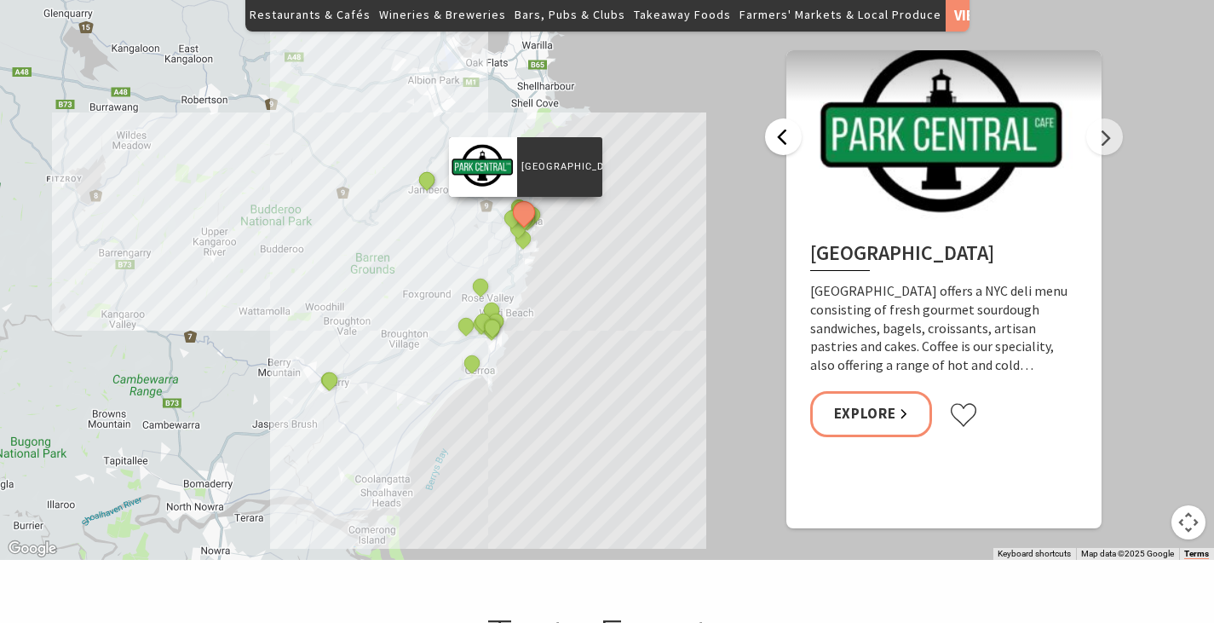
drag, startPoint x: 789, startPoint y: 110, endPoint x: 773, endPoint y: 123, distance: 20.6
click at [789, 118] on button "Previous" at bounding box center [783, 136] width 37 height 37
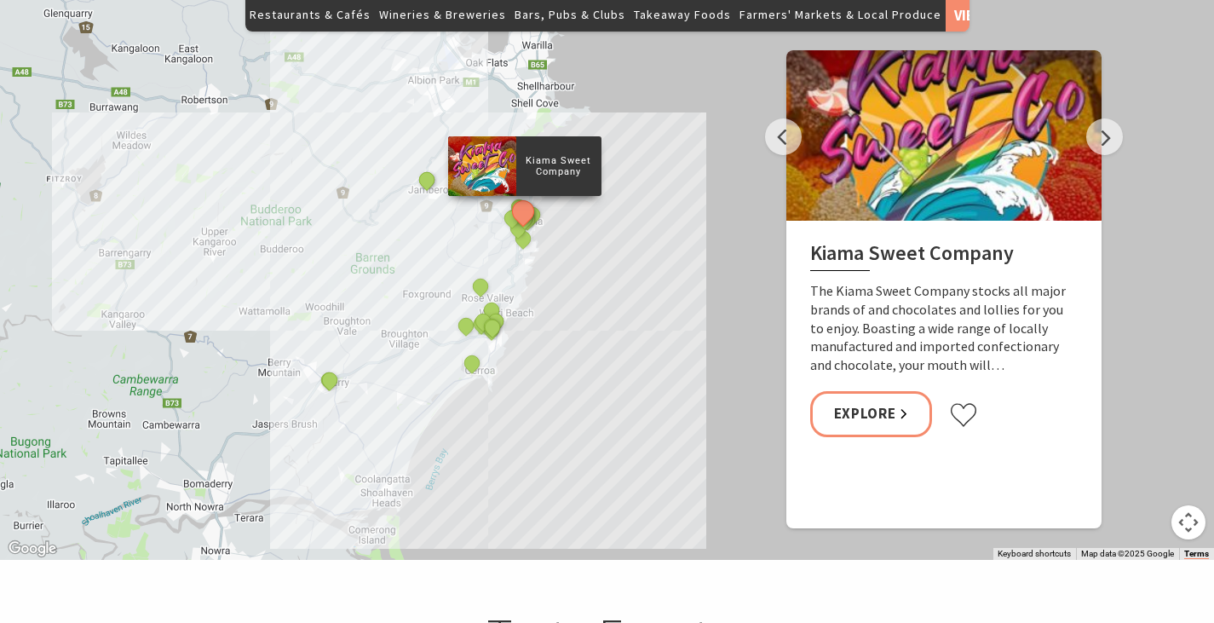
click at [1189, 505] on button "Map camera controls" at bounding box center [1188, 522] width 34 height 34
click at [1149, 420] on button "Zoom in" at bounding box center [1145, 437] width 34 height 34
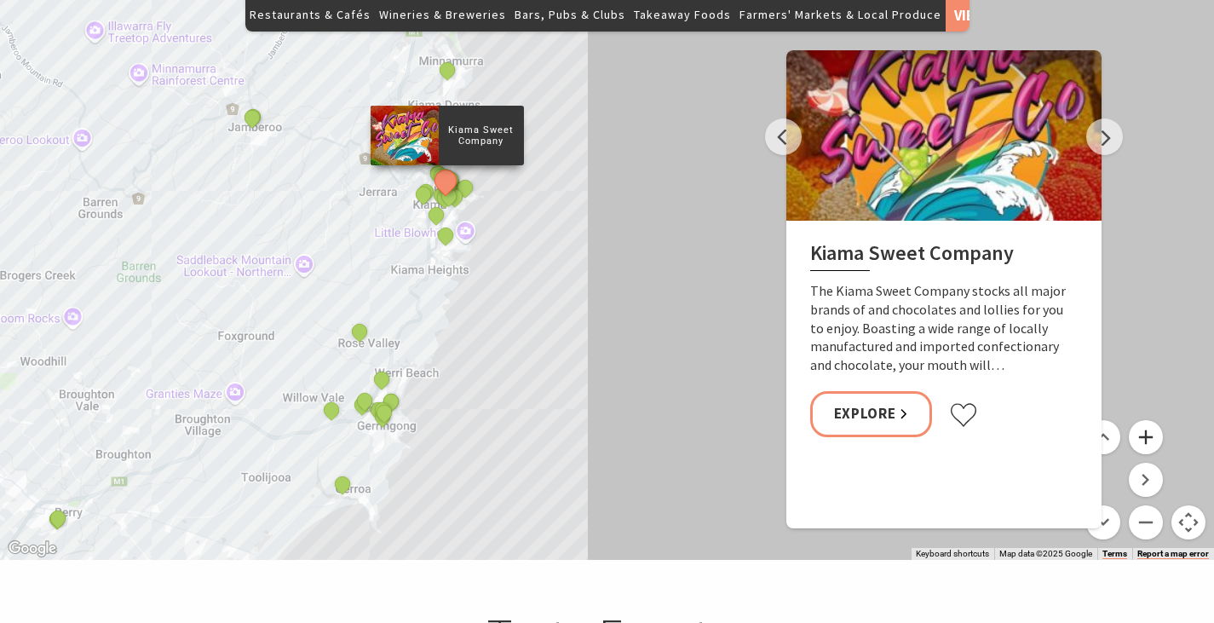
click at [1149, 420] on button "Zoom in" at bounding box center [1145, 437] width 34 height 34
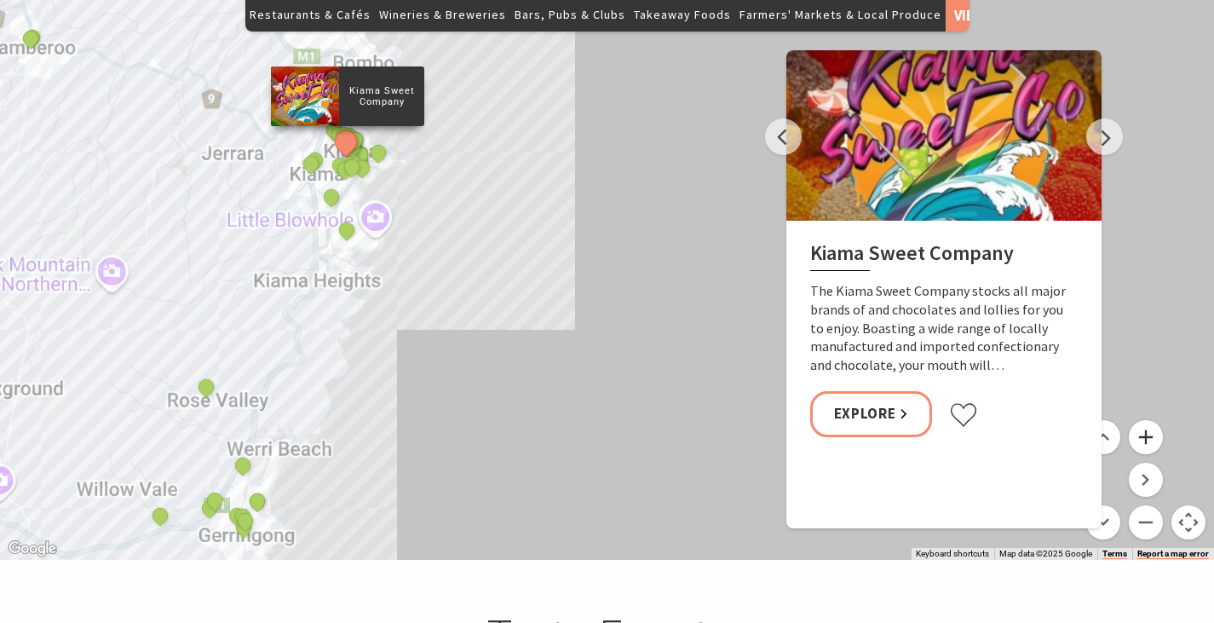
click at [1149, 420] on button "Zoom in" at bounding box center [1145, 437] width 34 height 34
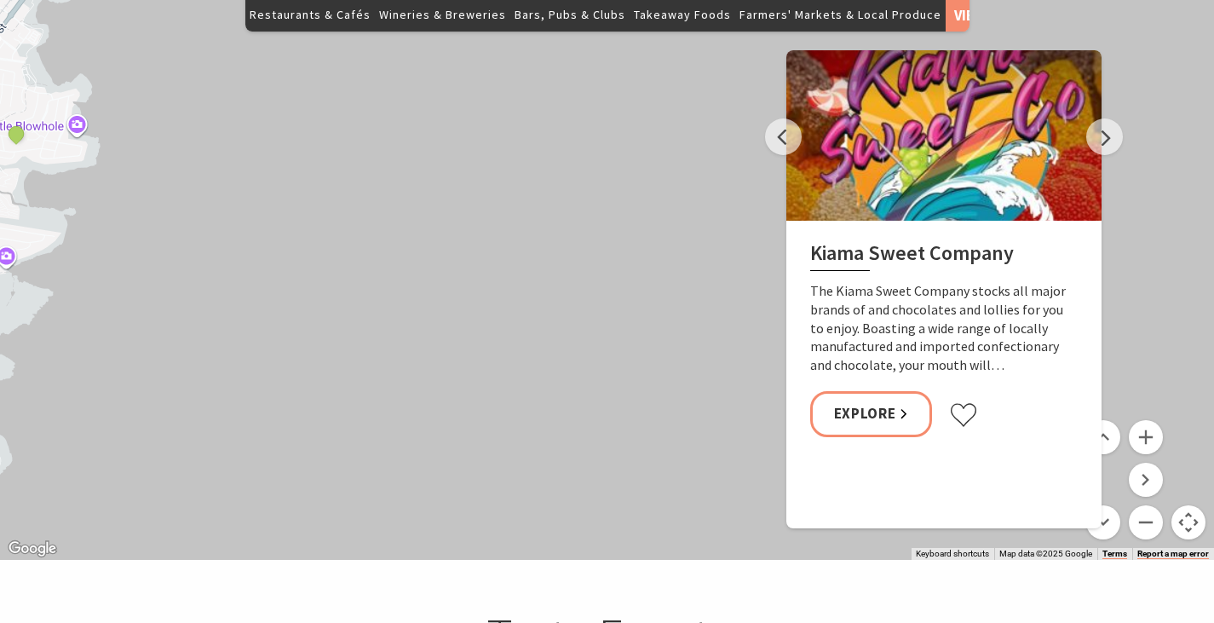
drag, startPoint x: 372, startPoint y: 501, endPoint x: 749, endPoint y: 278, distance: 437.6
click at [767, 271] on div "Yves Restaurant and Bar By The Sea The Treat Factory Slow Dough The Farmer's Ta…" at bounding box center [607, 252] width 1214 height 613
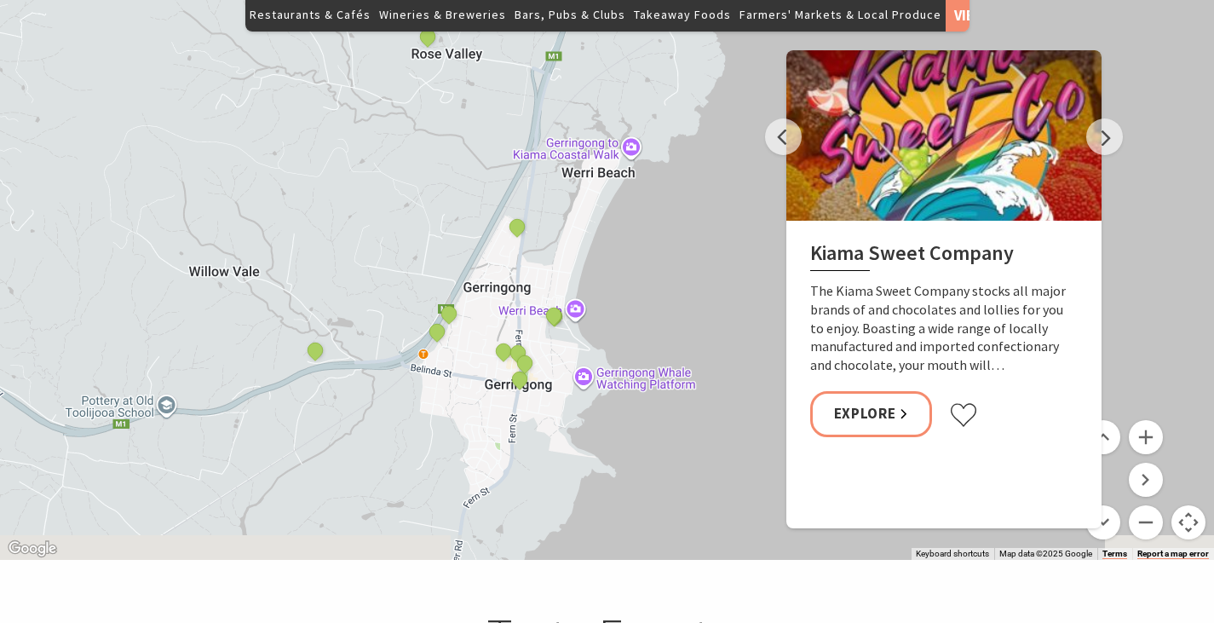
drag, startPoint x: 486, startPoint y: 276, endPoint x: 427, endPoint y: 247, distance: 66.3
click at [261, 192] on div "Yves Restaurant and Bar By The Sea The Treat Factory Slow Dough The Farmer's Ta…" at bounding box center [607, 252] width 1214 height 613
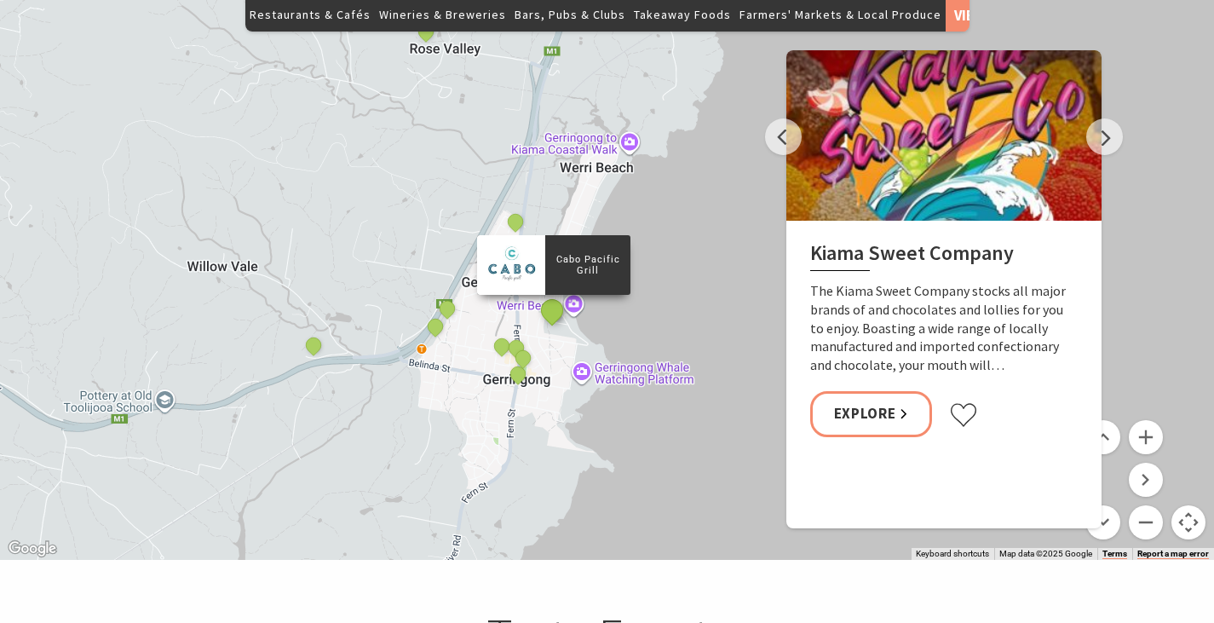
click at [553, 295] on button "See detail about Cabo Pacific Grill" at bounding box center [553, 311] width 32 height 32
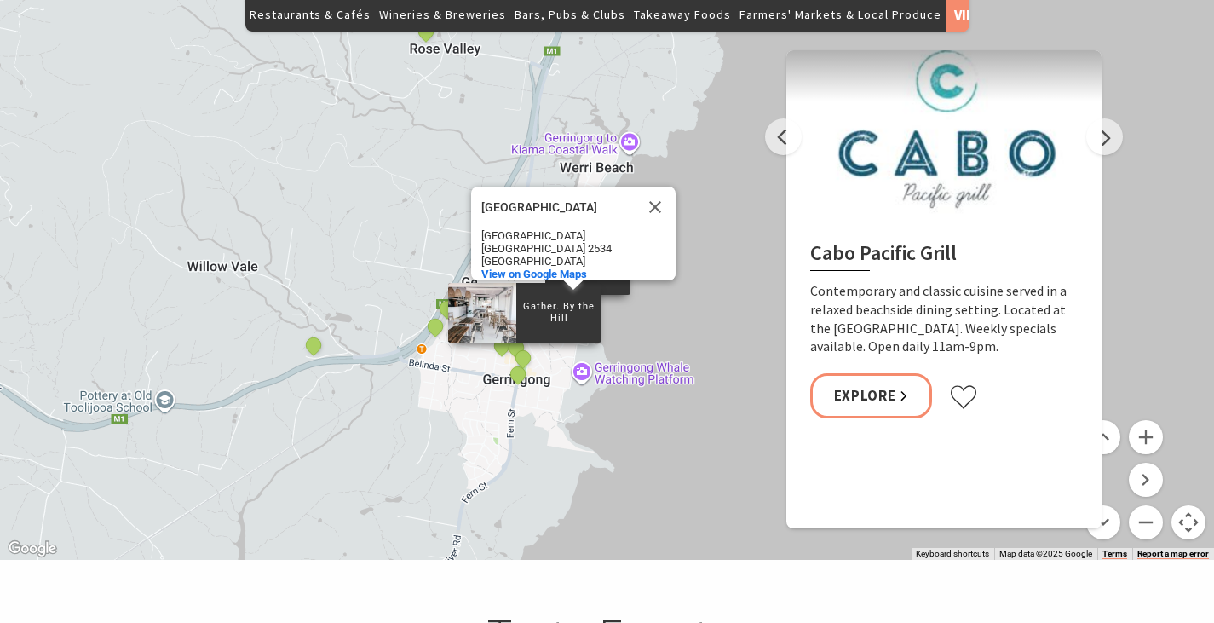
click at [517, 346] on div "Gather. By the Hill" at bounding box center [525, 359] width 26 height 26
click at [518, 342] on button "See detail about Gather. By the Hill" at bounding box center [523, 358] width 32 height 32
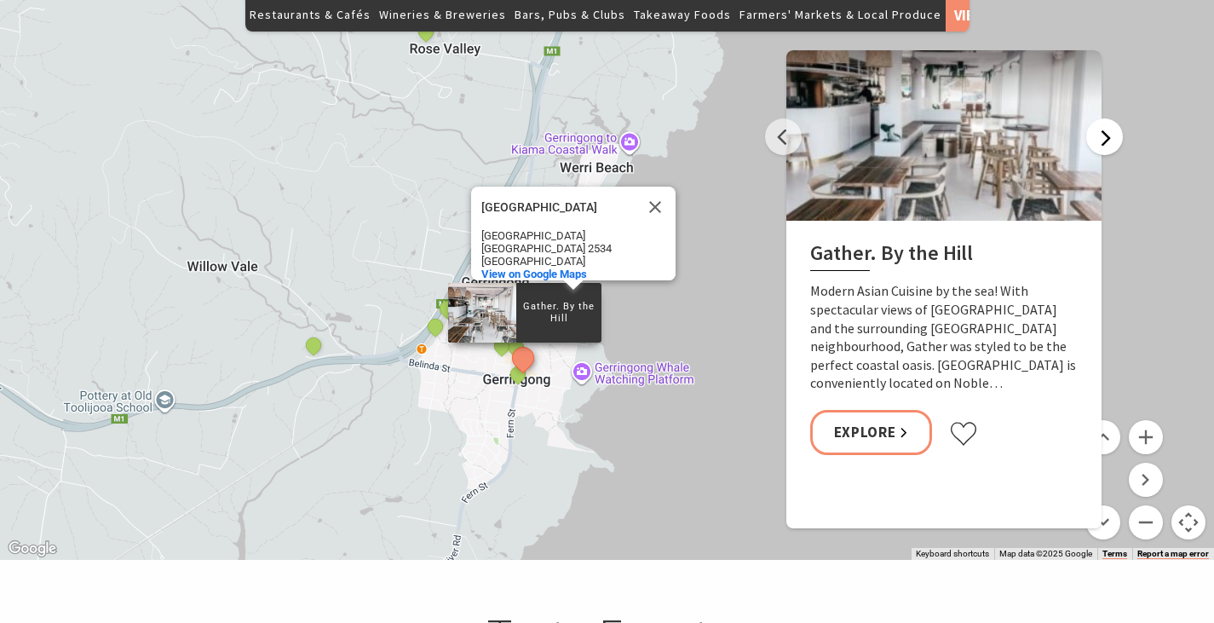
click at [1103, 118] on button "Next" at bounding box center [1104, 136] width 37 height 37
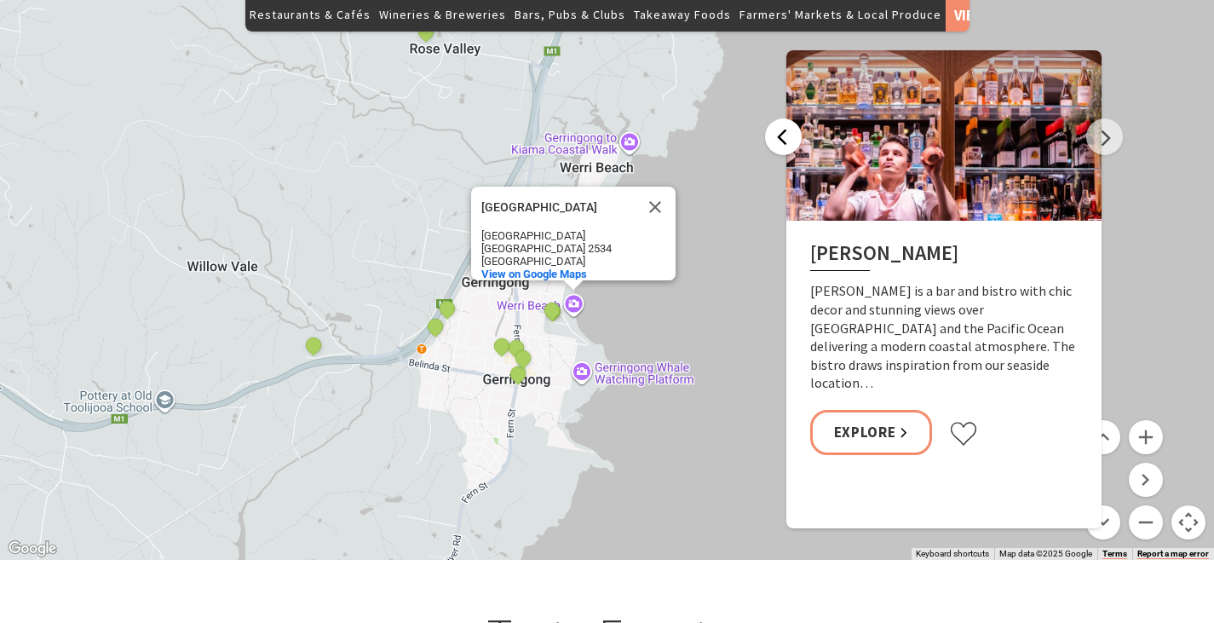
click at [774, 118] on button "Previous" at bounding box center [783, 136] width 37 height 37
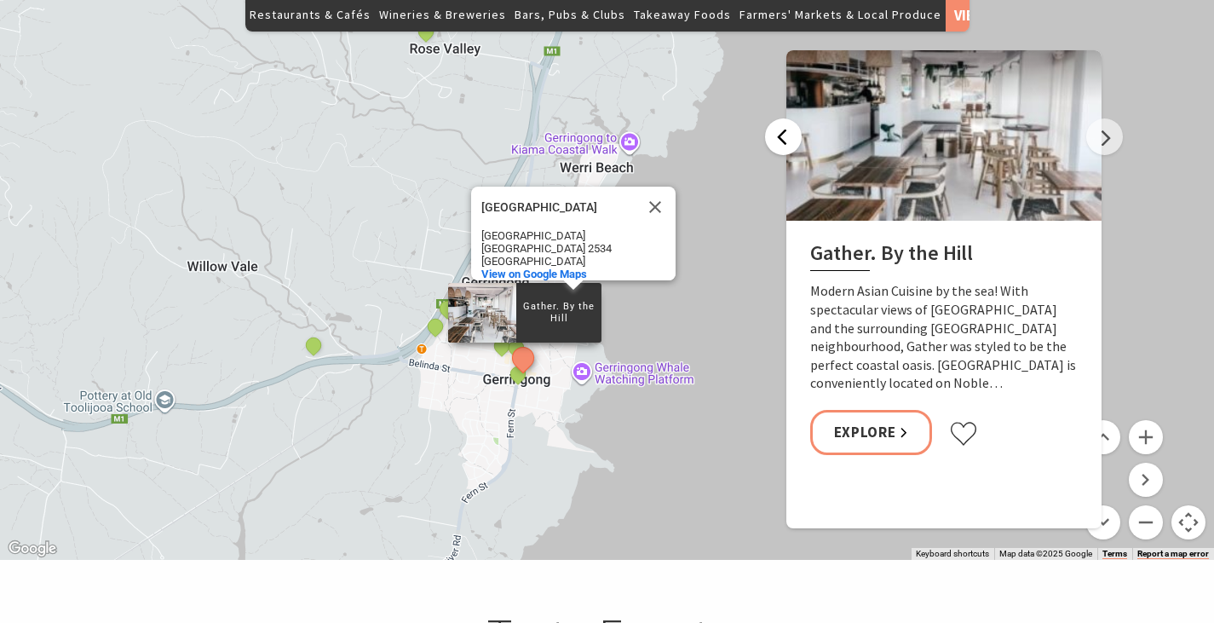
click at [774, 118] on button "Previous" at bounding box center [783, 136] width 37 height 37
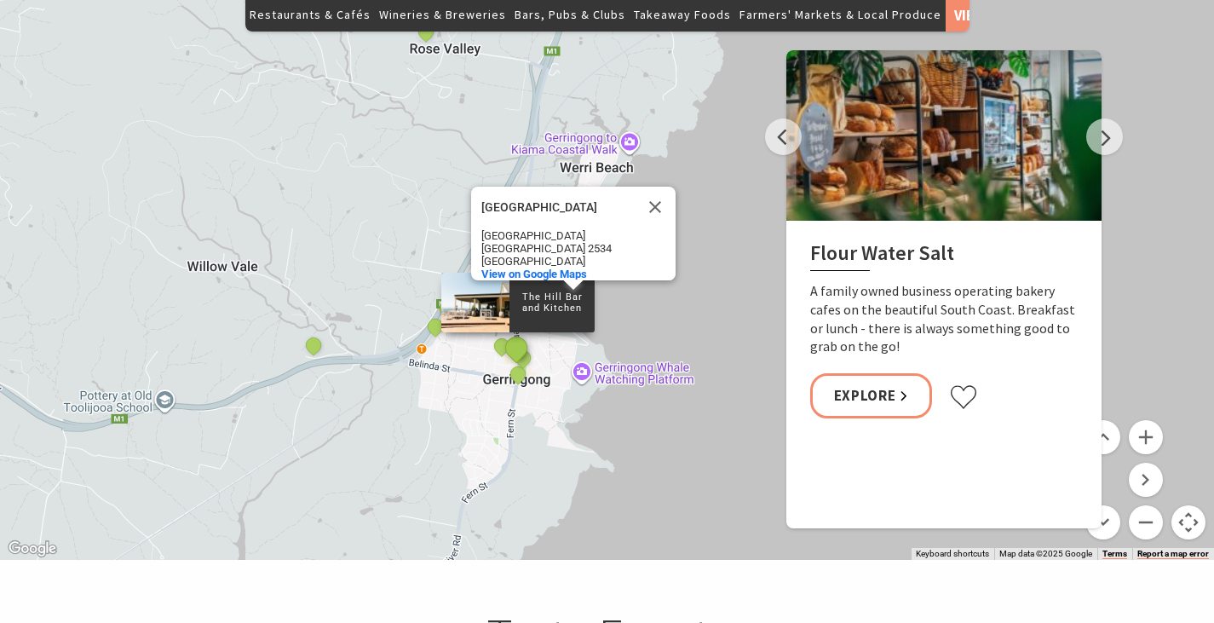
click at [518, 331] on button "See detail about The Hill Bar and Kitchen" at bounding box center [516, 347] width 32 height 32
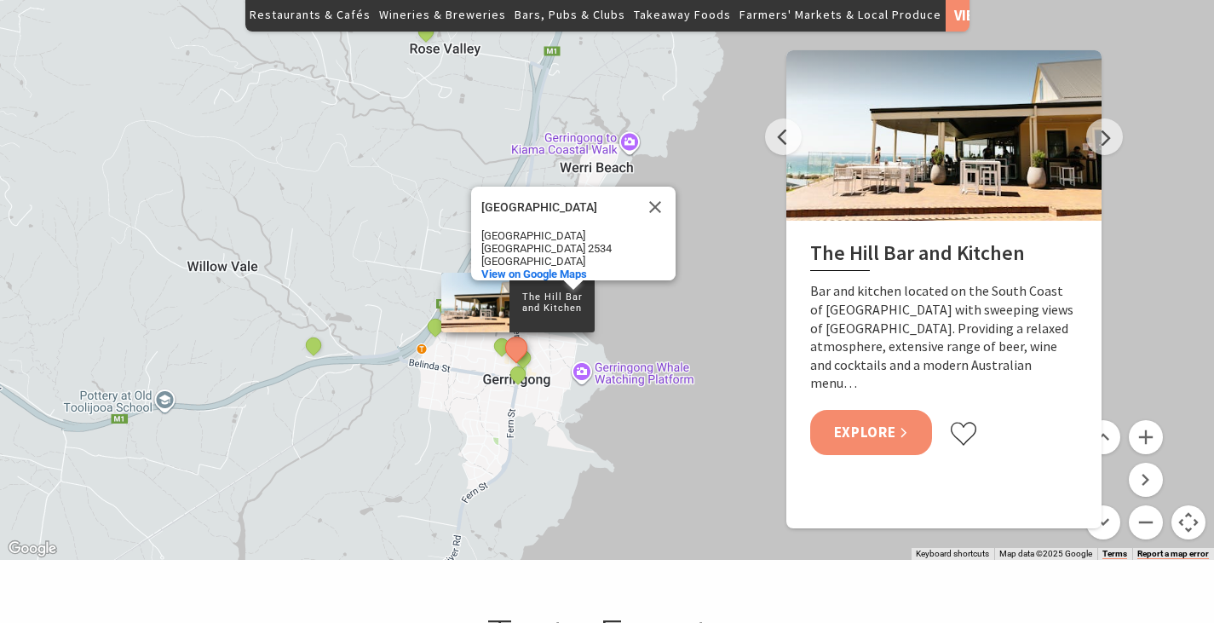
click at [858, 410] on link "Explore" at bounding box center [871, 432] width 123 height 45
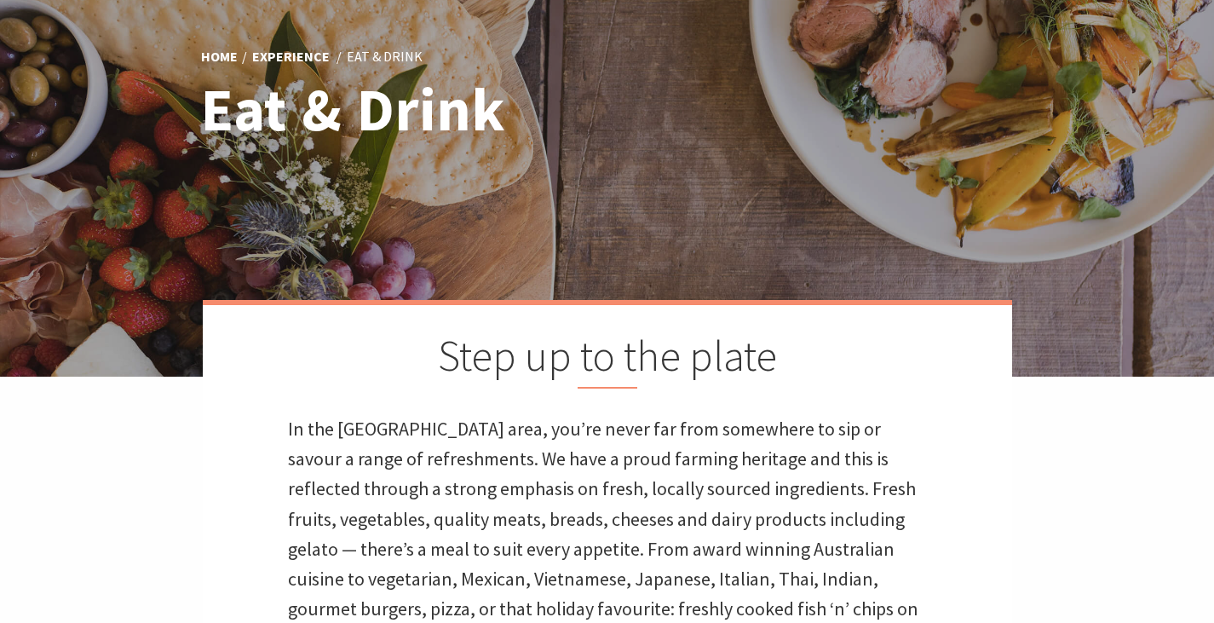
scroll to position [0, 0]
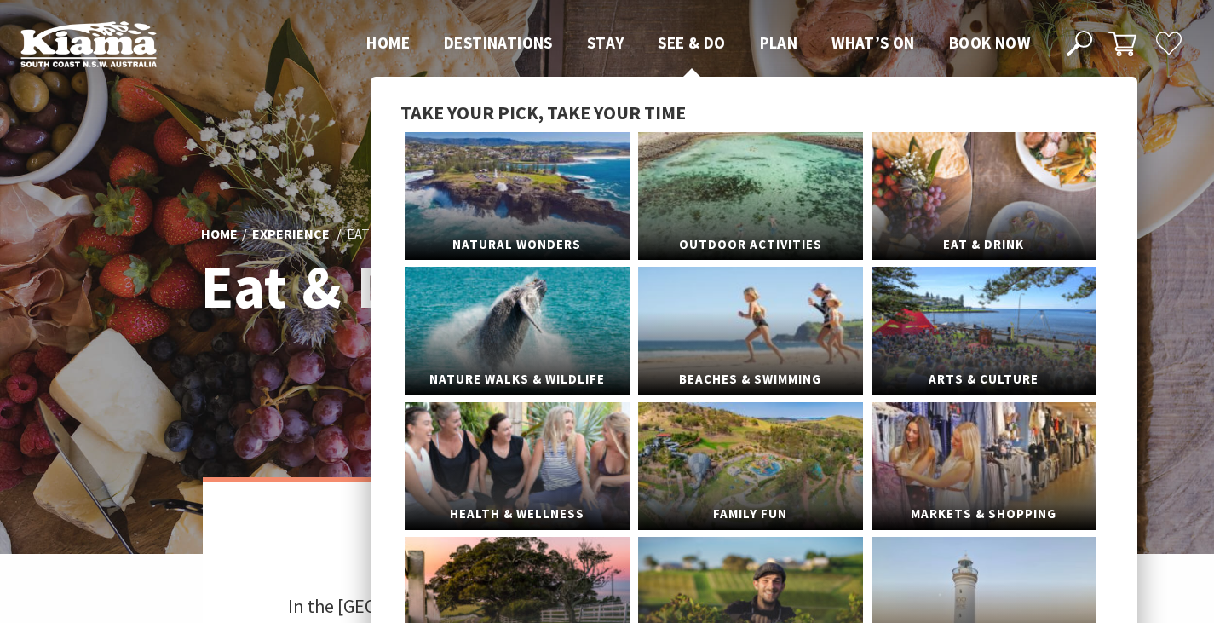
click at [673, 43] on span "See & Do" at bounding box center [690, 42] width 67 height 20
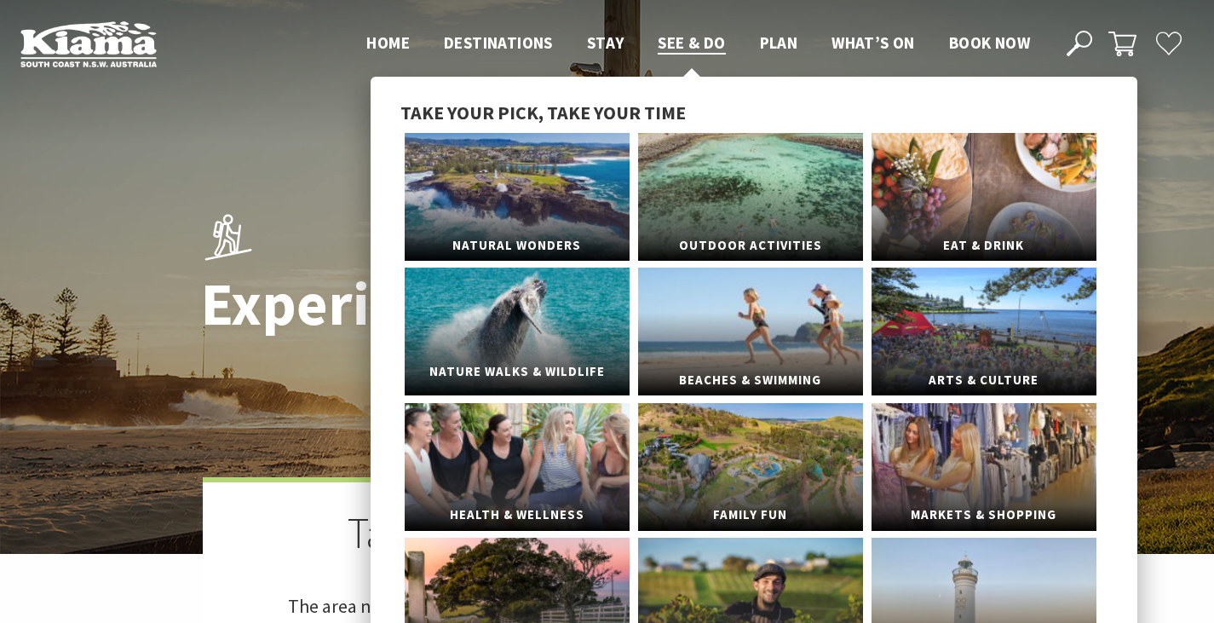
click at [522, 337] on link "Nature Walks & Wildlife" at bounding box center [517, 331] width 225 height 128
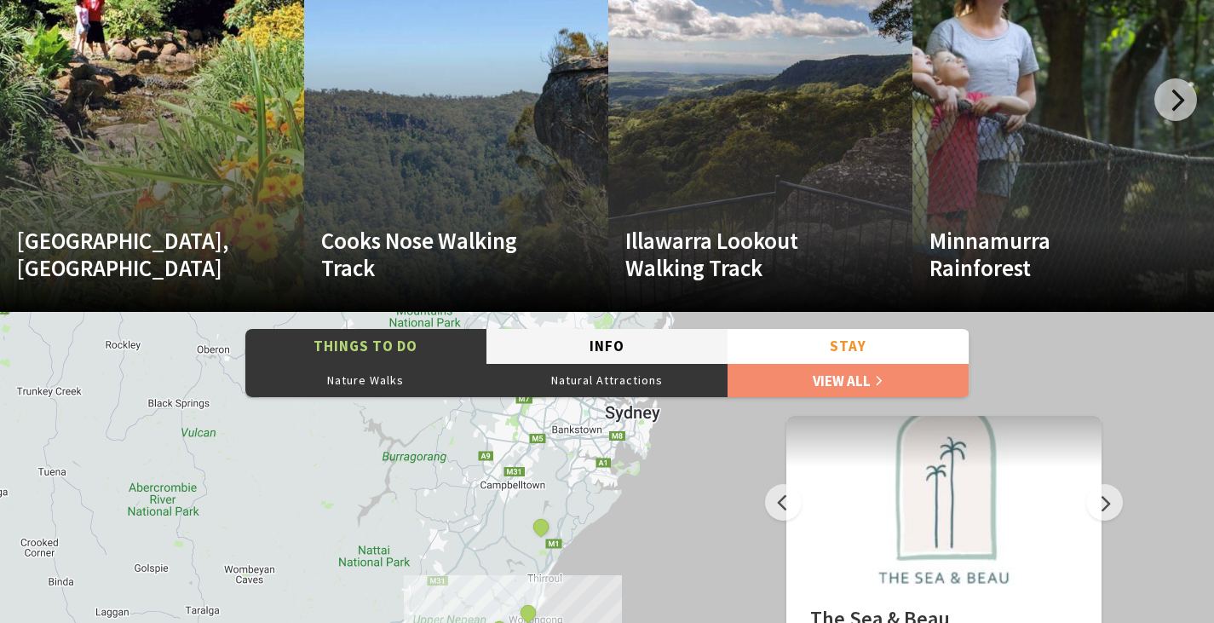
scroll to position [3492, 0]
